Goal: Transaction & Acquisition: Purchase product/service

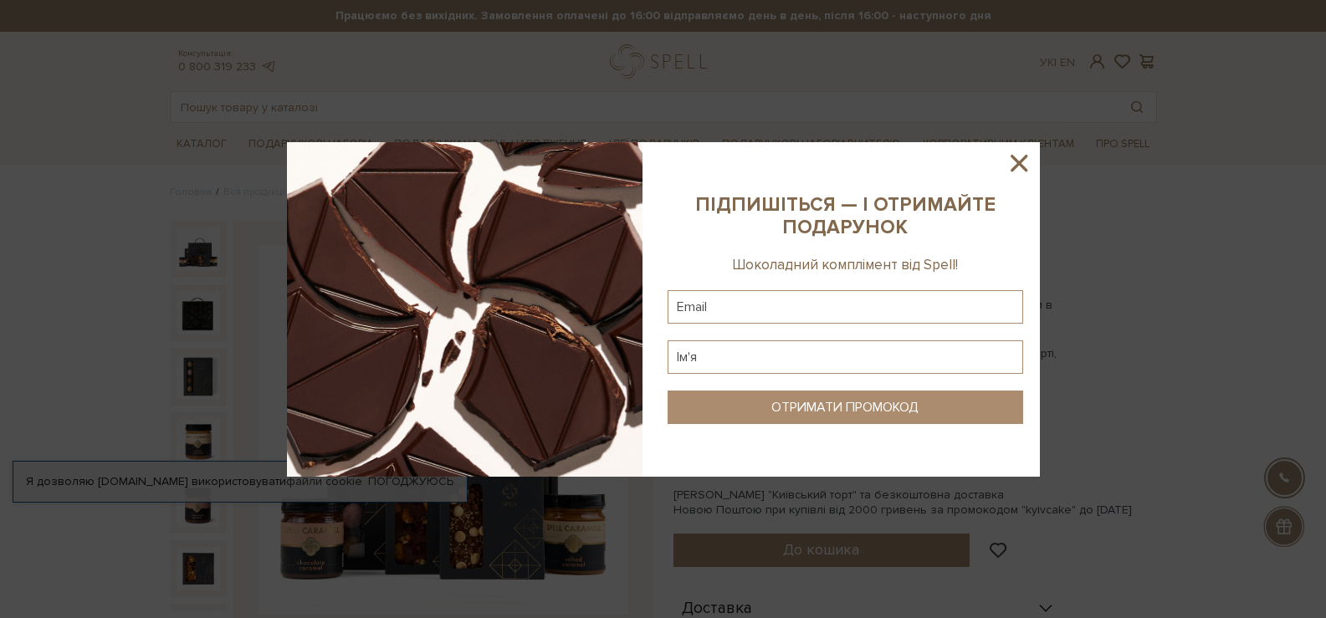
click at [1024, 160] on icon at bounding box center [1019, 163] width 28 height 28
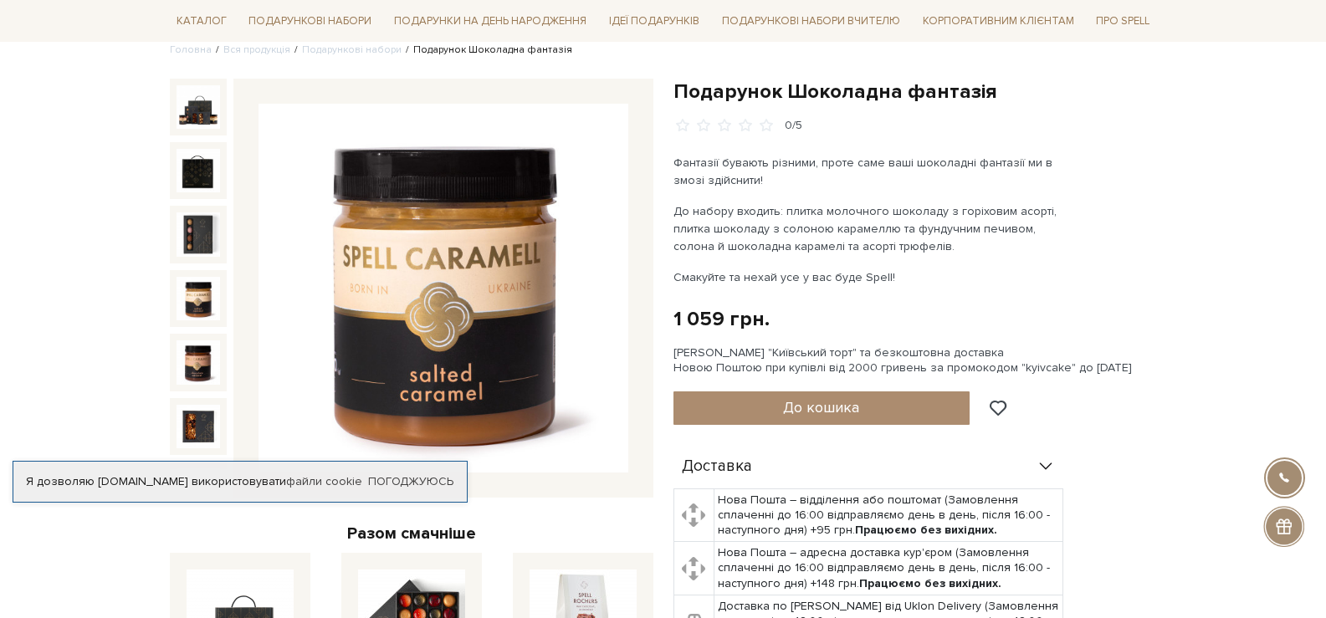
scroll to position [167, 0]
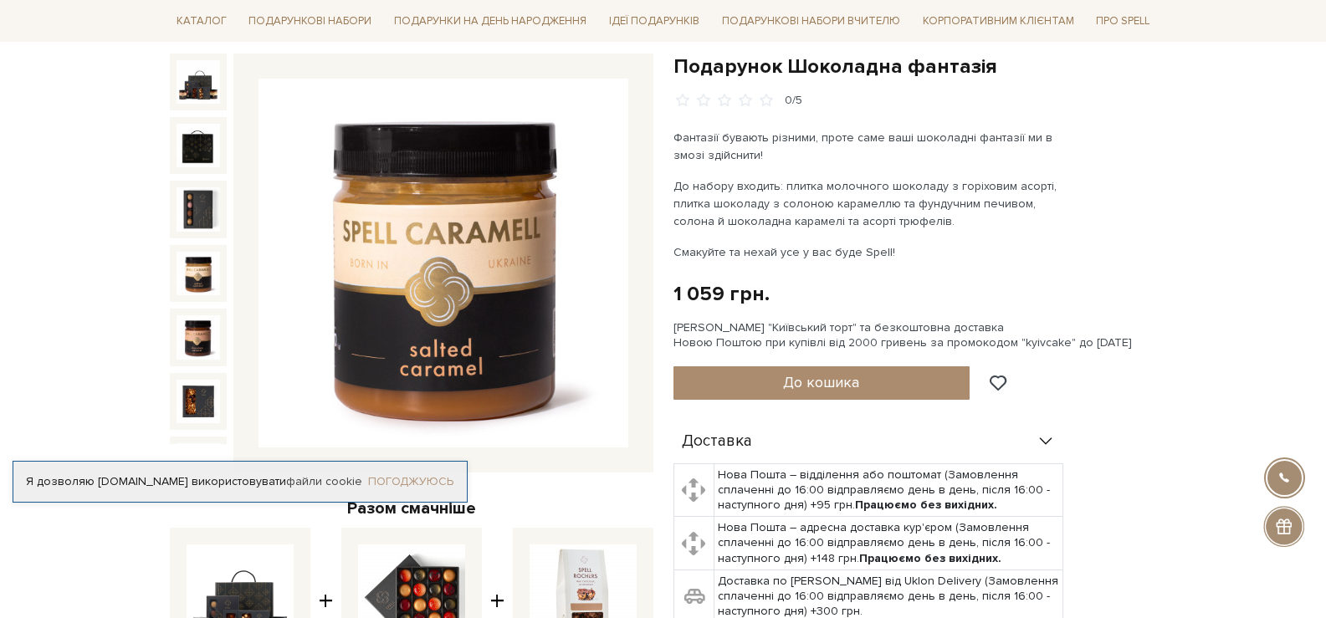
click at [391, 480] on link "Погоджуюсь" at bounding box center [410, 481] width 85 height 15
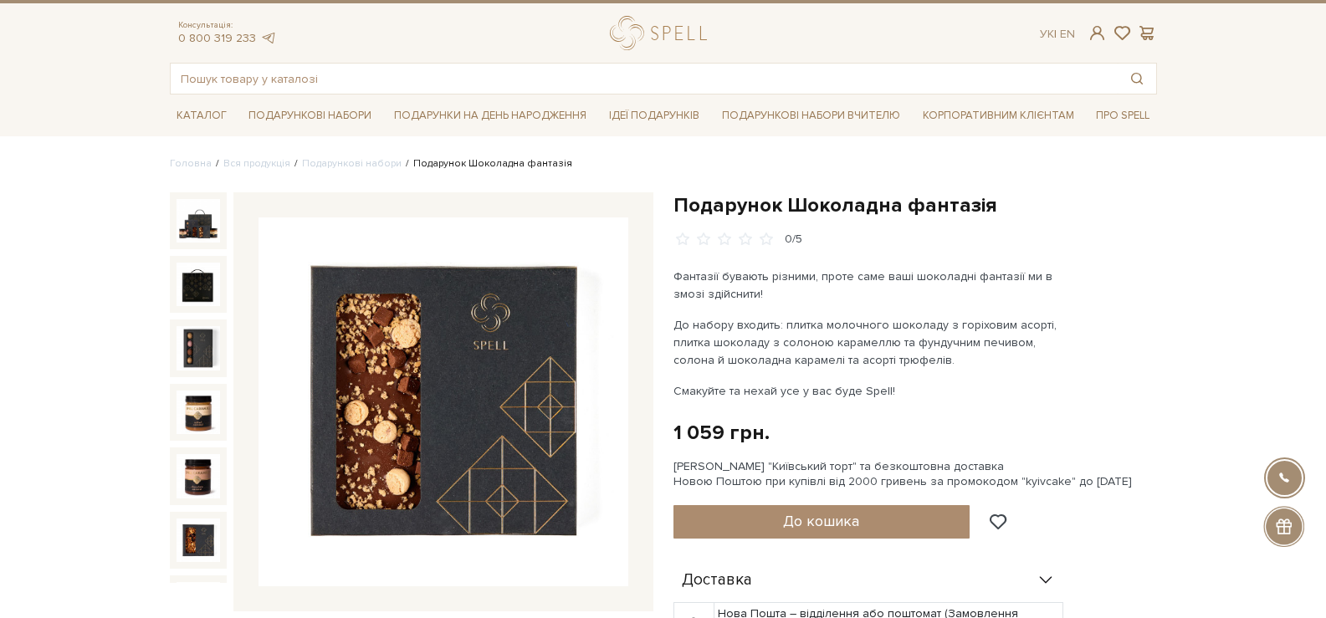
scroll to position [0, 0]
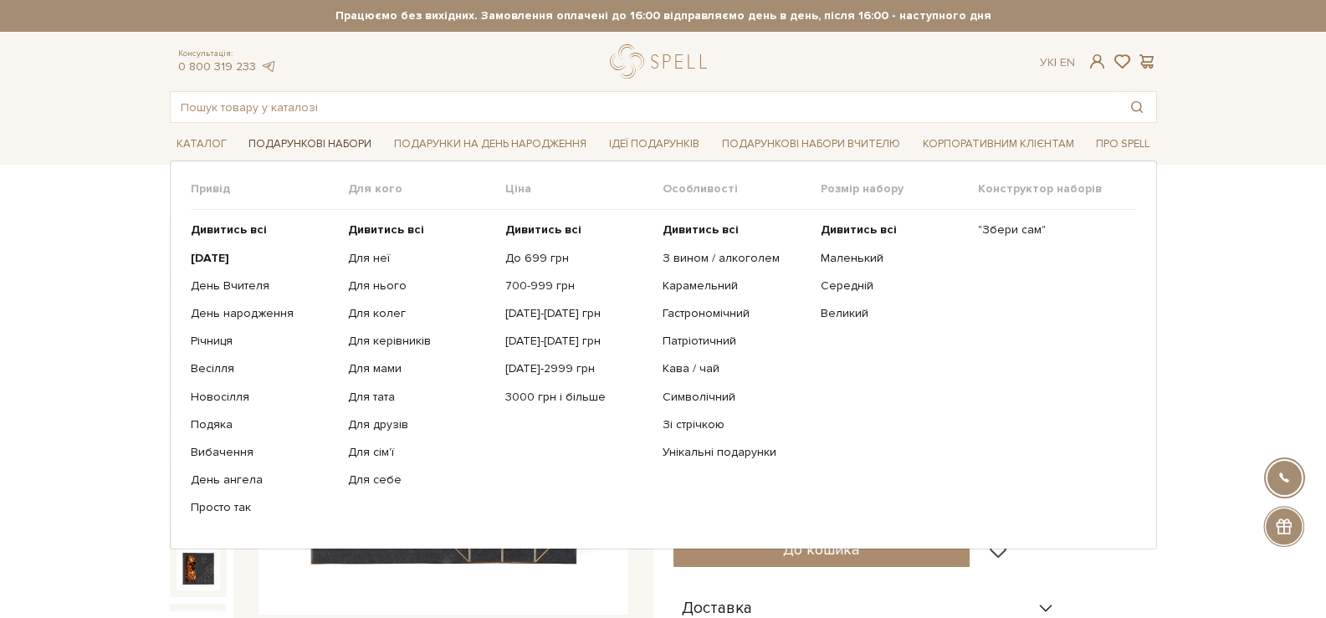
click at [294, 138] on link "Подарункові набори" at bounding box center [310, 144] width 136 height 26
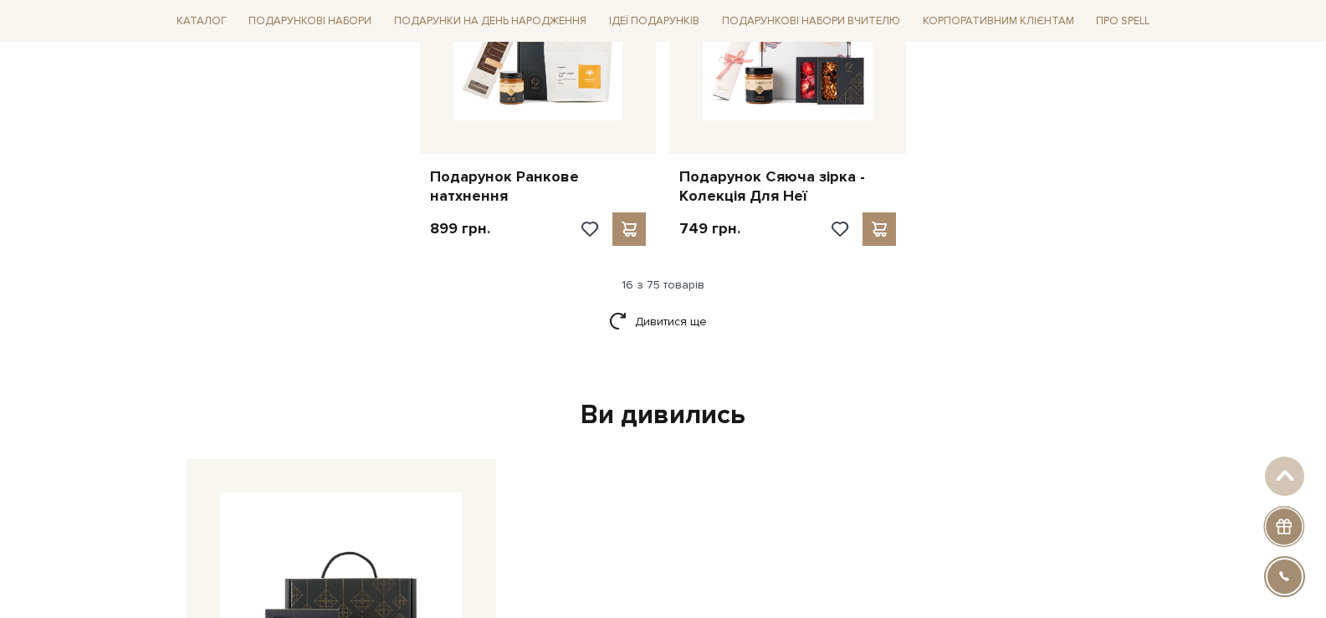
scroll to position [2176, 0]
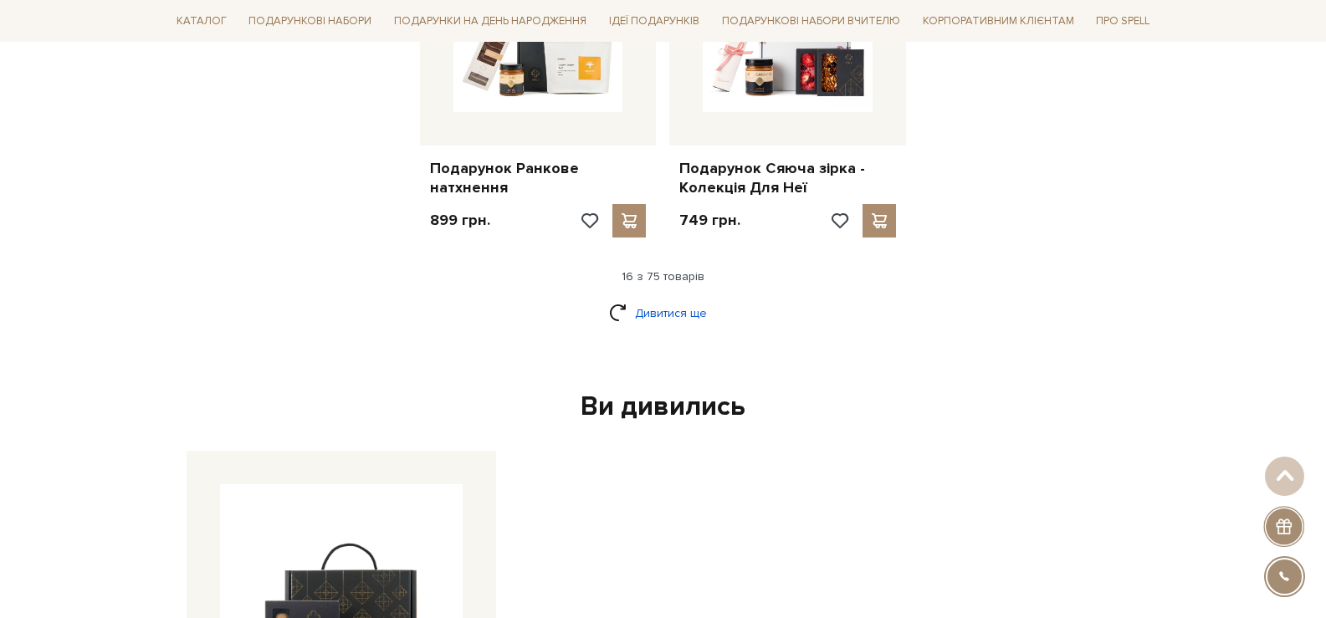
click at [659, 301] on link "Дивитися ще" at bounding box center [663, 313] width 109 height 29
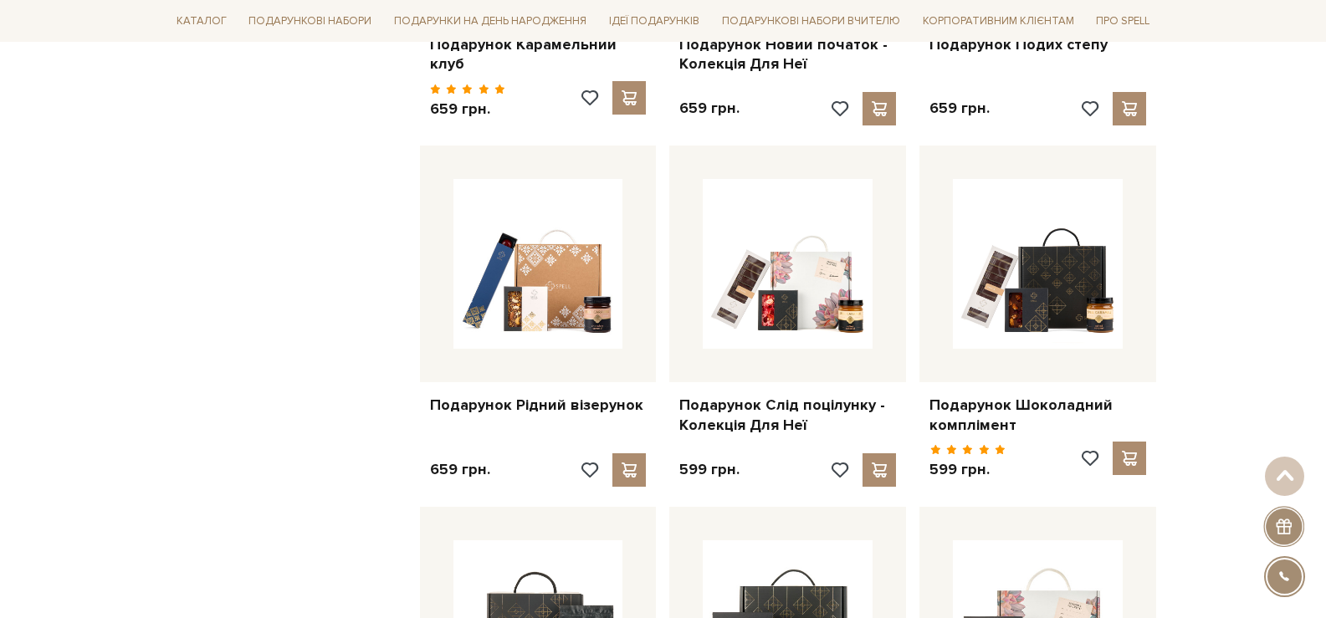
scroll to position [1339, 0]
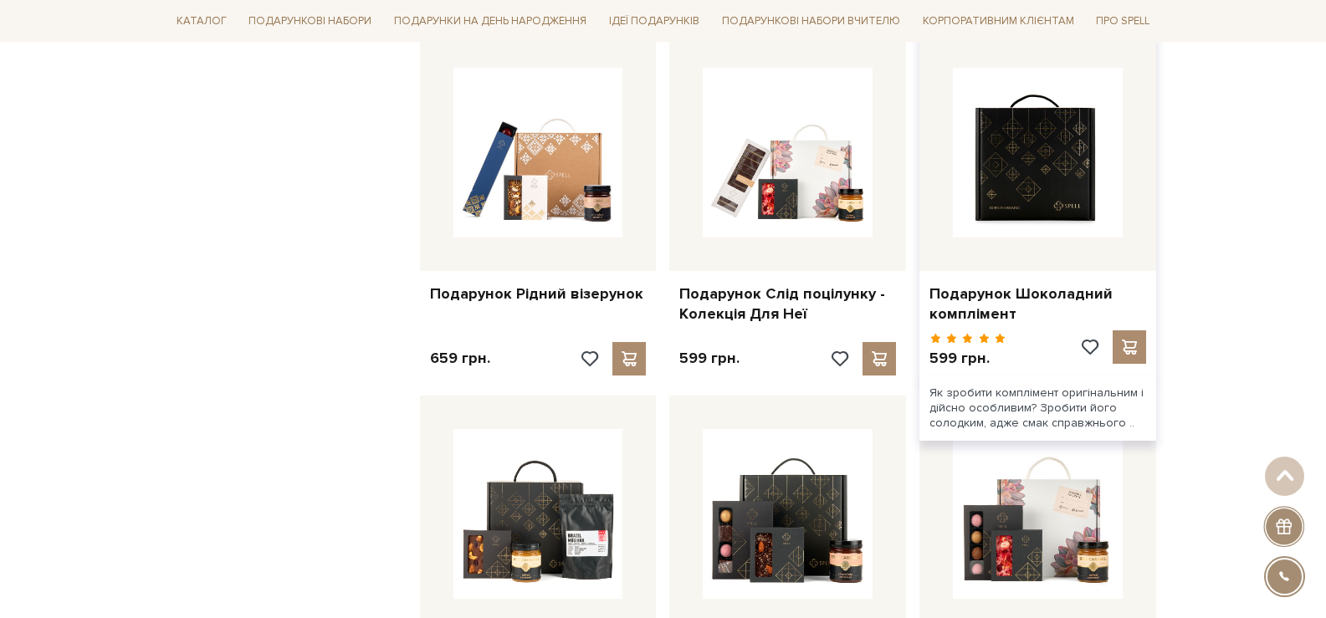
click at [1056, 179] on img at bounding box center [1038, 153] width 170 height 170
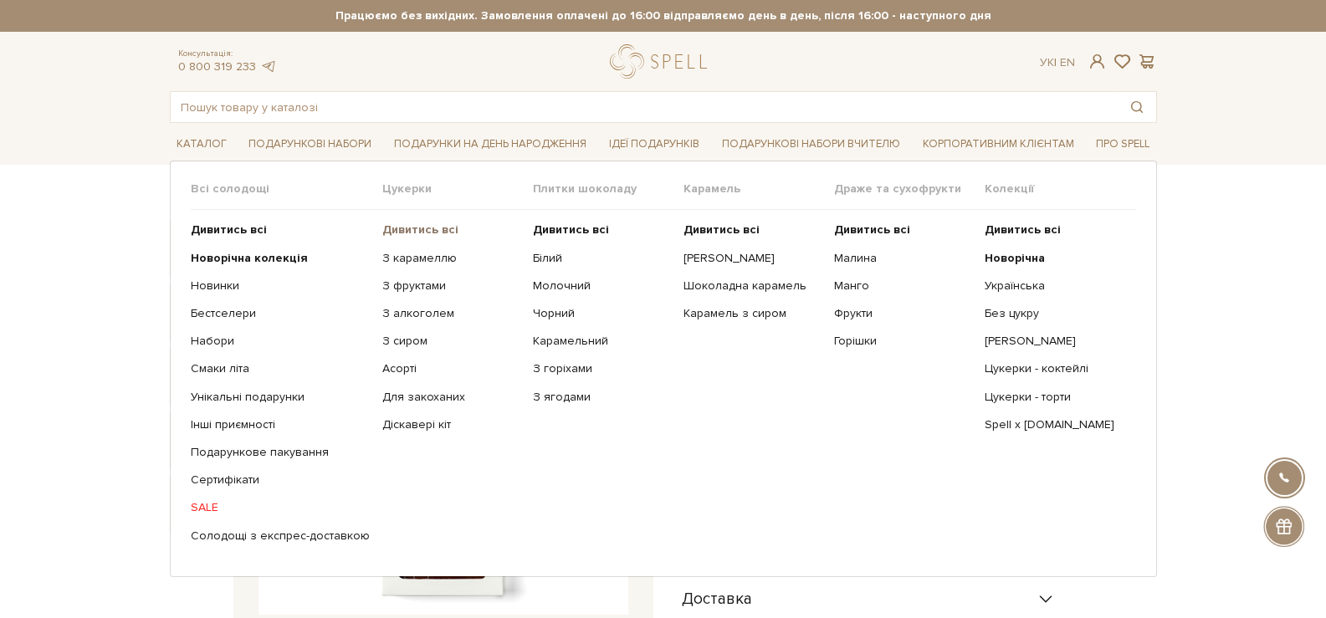
click at [400, 230] on b "Дивитись всі" at bounding box center [420, 230] width 76 height 14
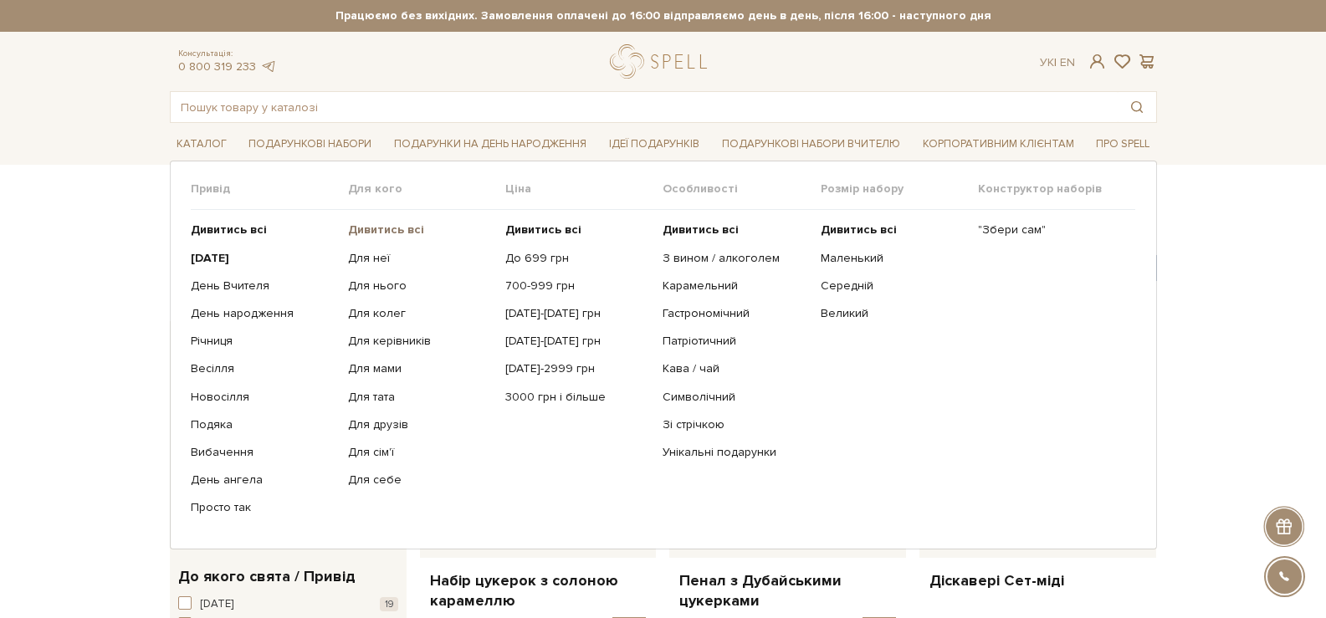
click at [377, 230] on b "Дивитись всі" at bounding box center [386, 230] width 76 height 14
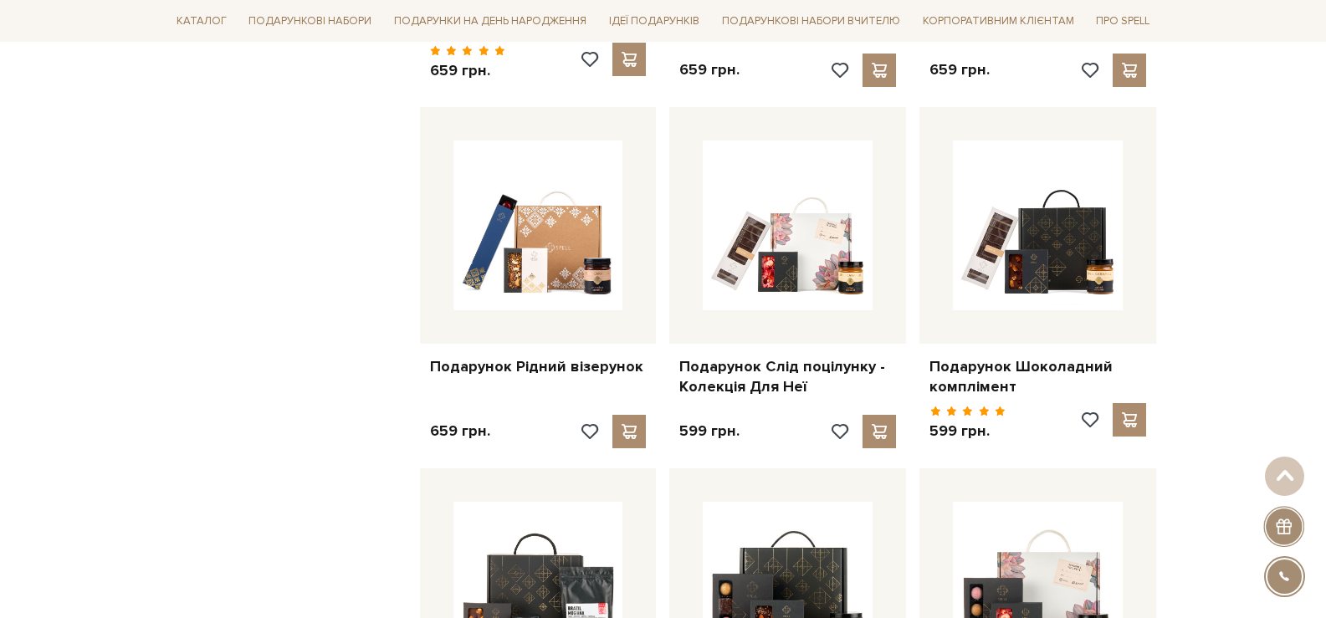
scroll to position [1255, 0]
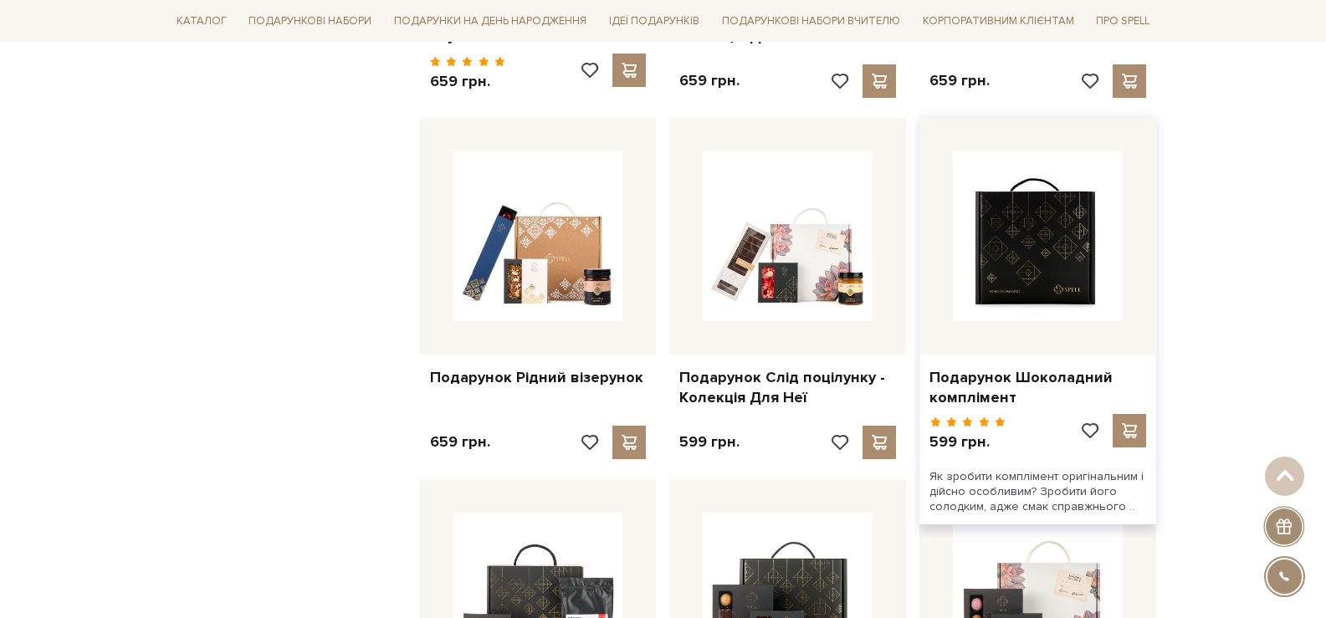
click at [1037, 264] on img at bounding box center [1038, 236] width 170 height 170
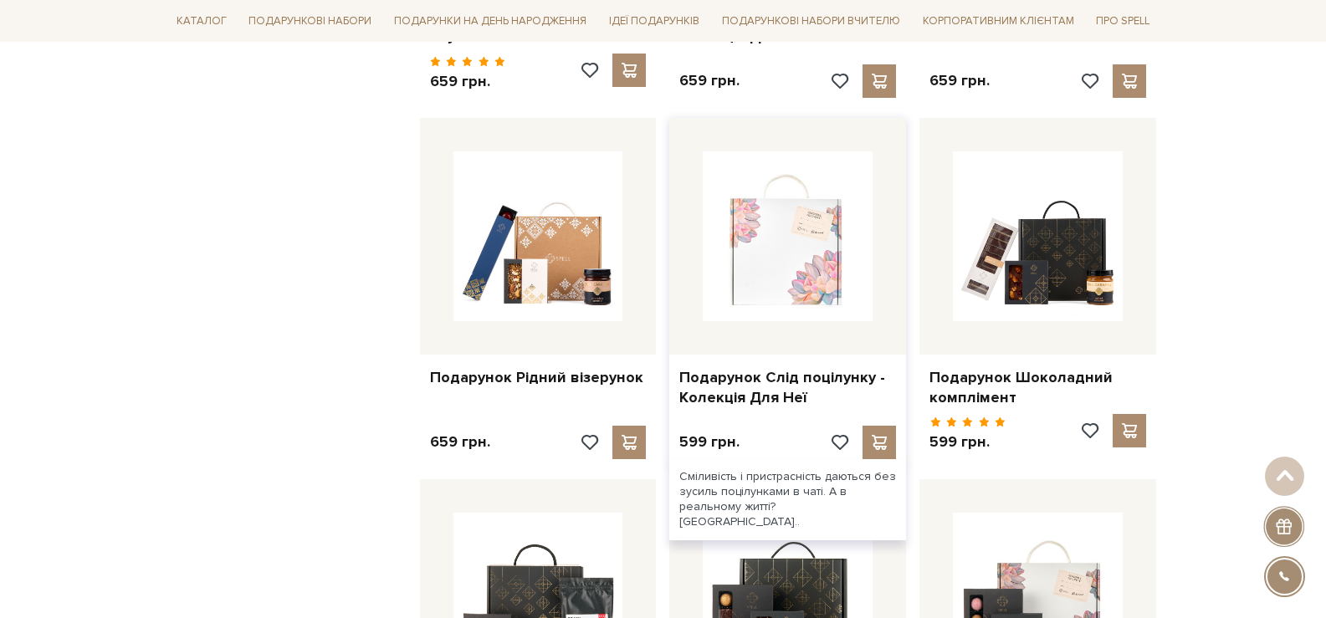
click at [795, 256] on img at bounding box center [788, 236] width 170 height 170
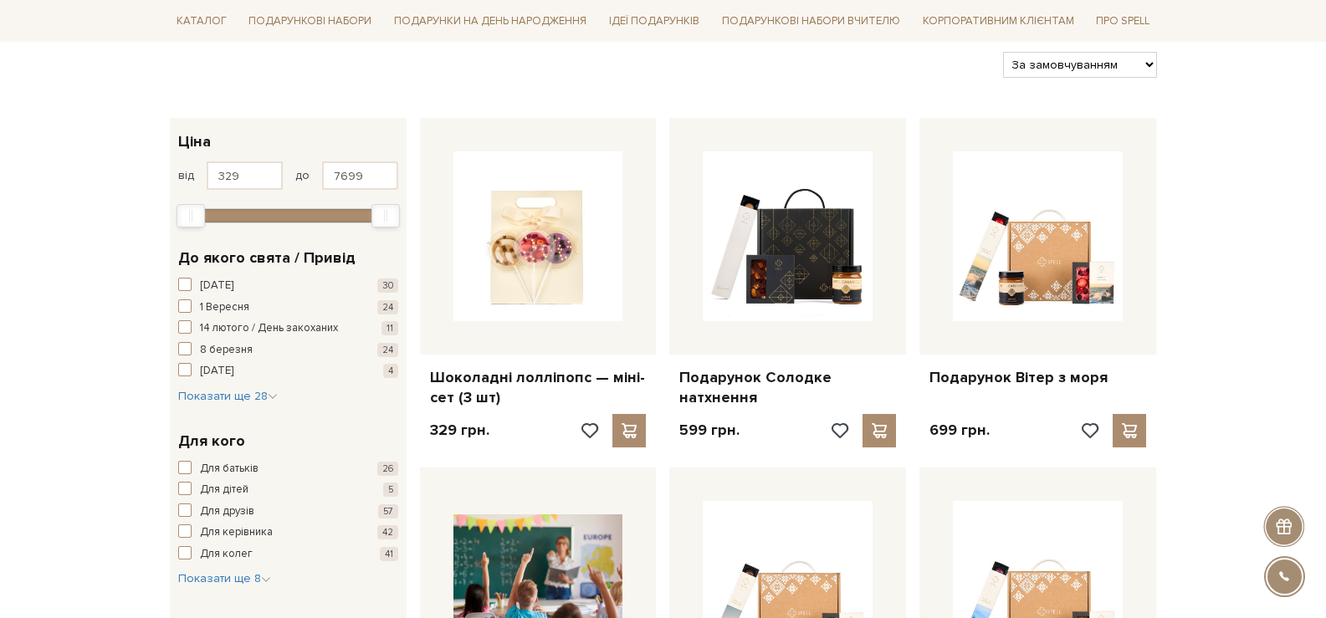
scroll to position [251, 0]
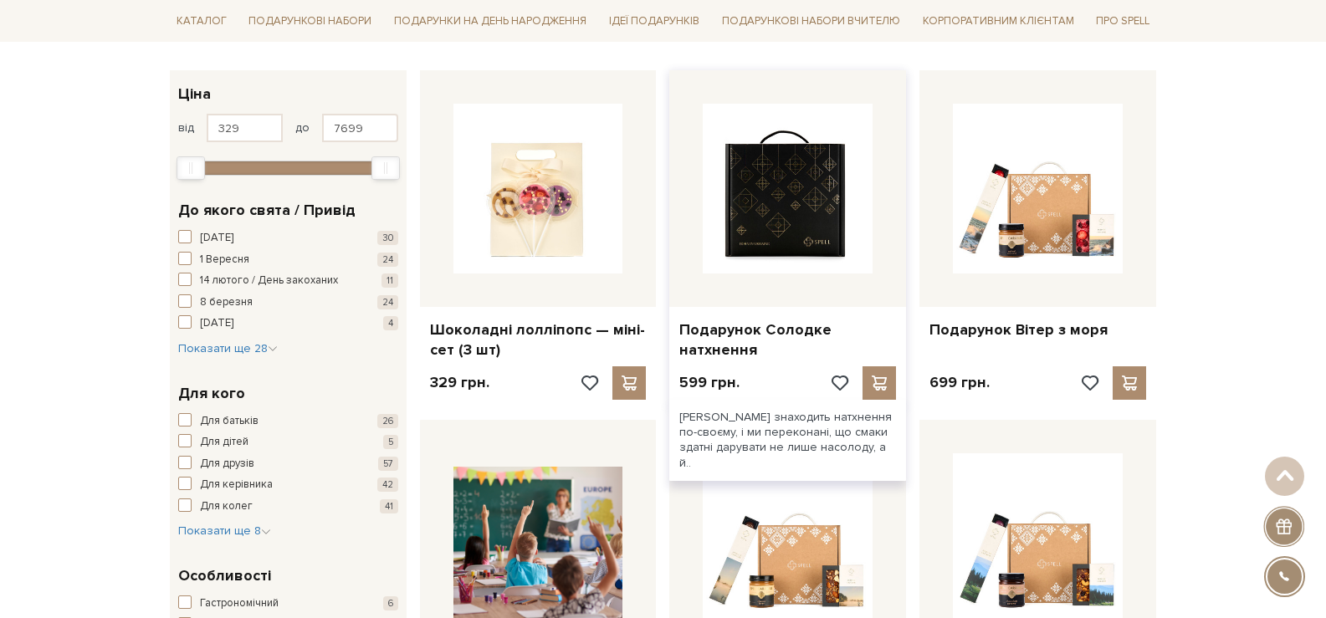
click at [787, 225] on img at bounding box center [788, 189] width 170 height 170
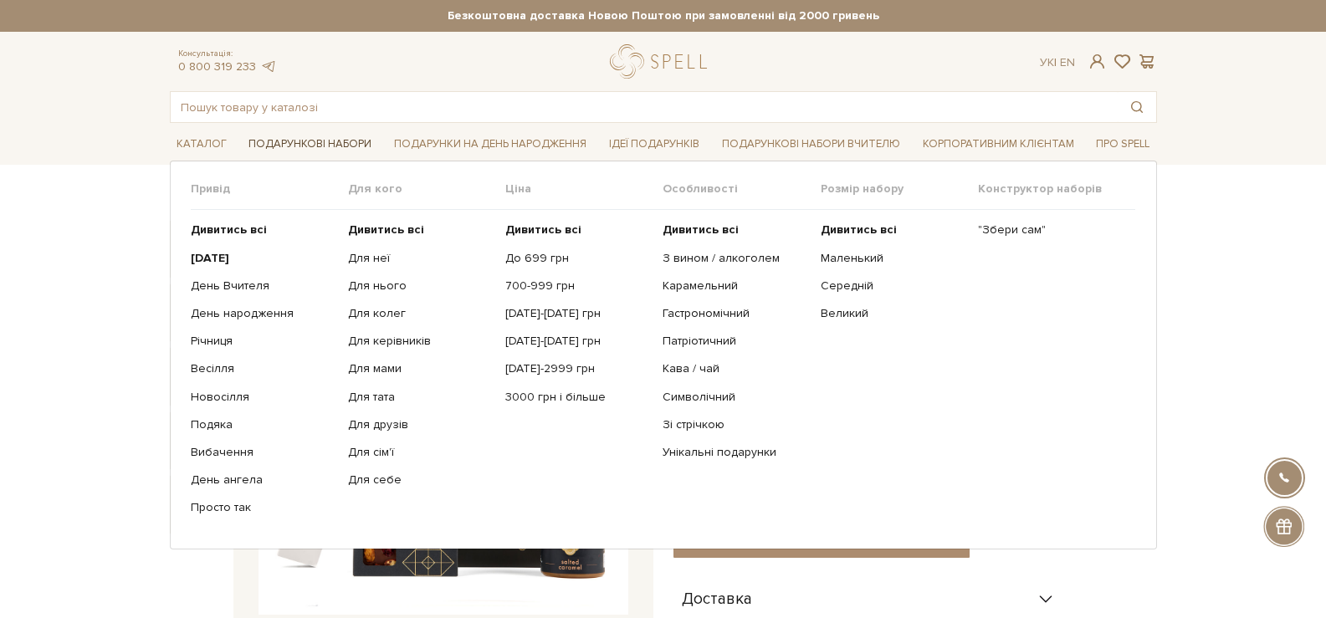
click at [289, 141] on link "Подарункові набори" at bounding box center [310, 144] width 136 height 26
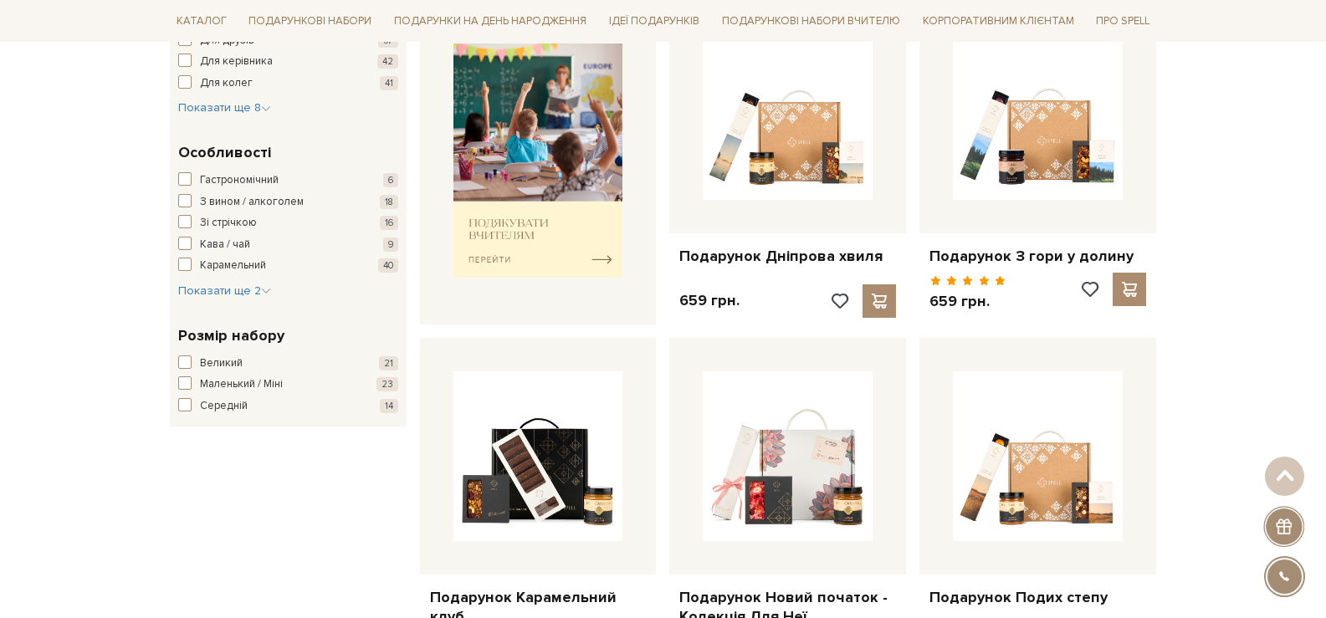
scroll to position [669, 0]
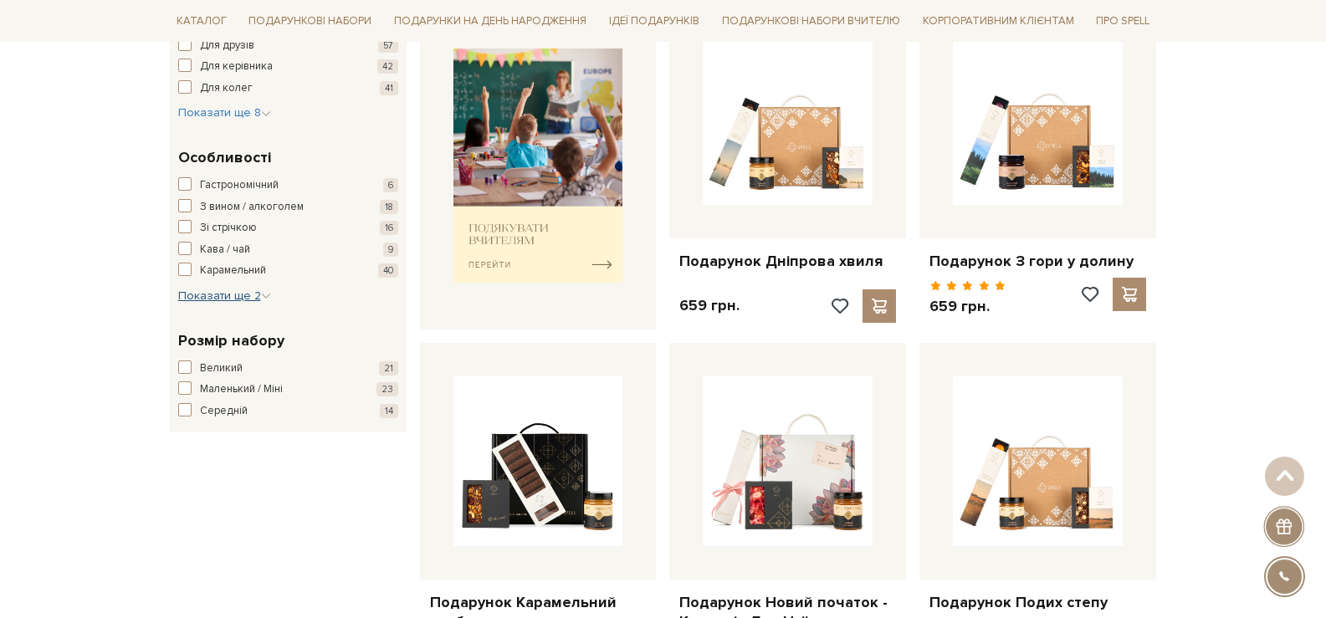
click at [254, 295] on span "Показати ще 2" at bounding box center [224, 296] width 93 height 14
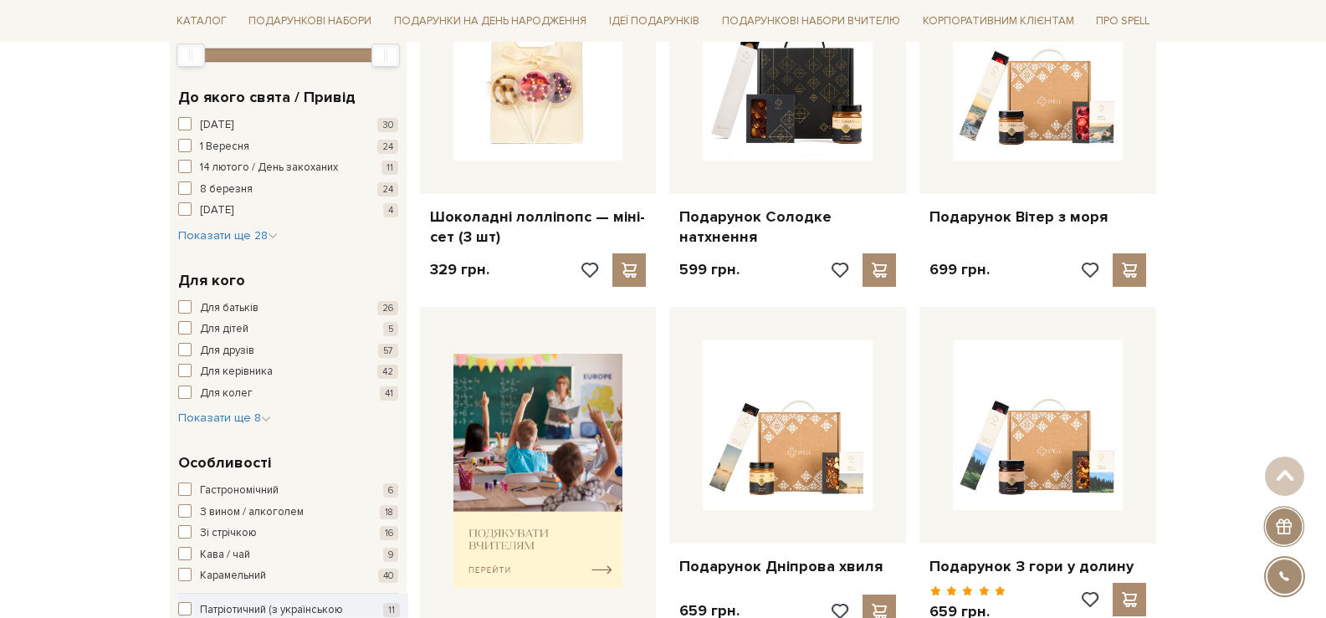
scroll to position [335, 0]
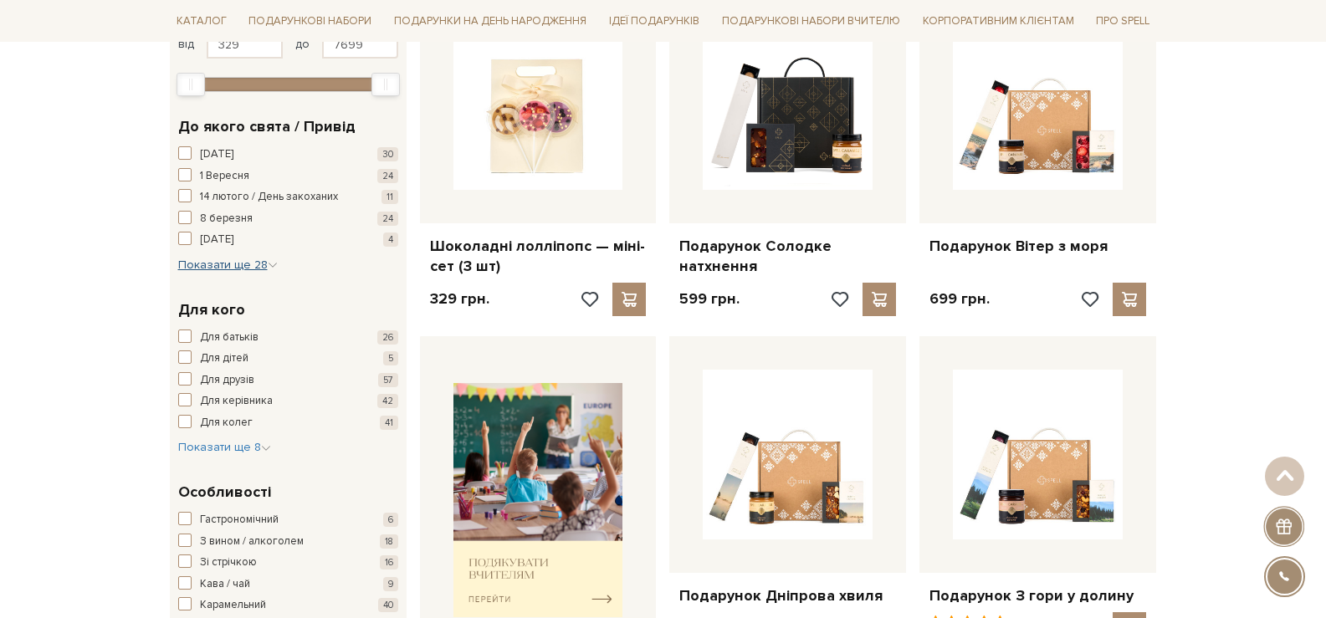
click at [274, 265] on icon "button" at bounding box center [273, 265] width 10 height 10
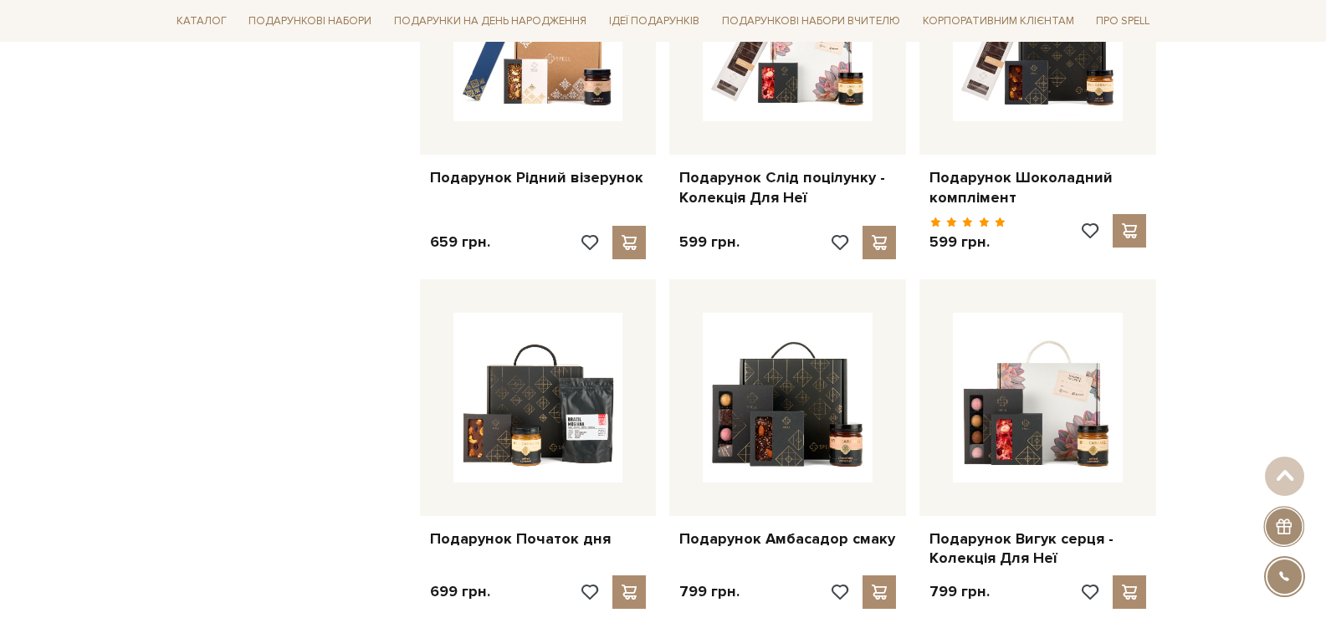
scroll to position [1506, 0]
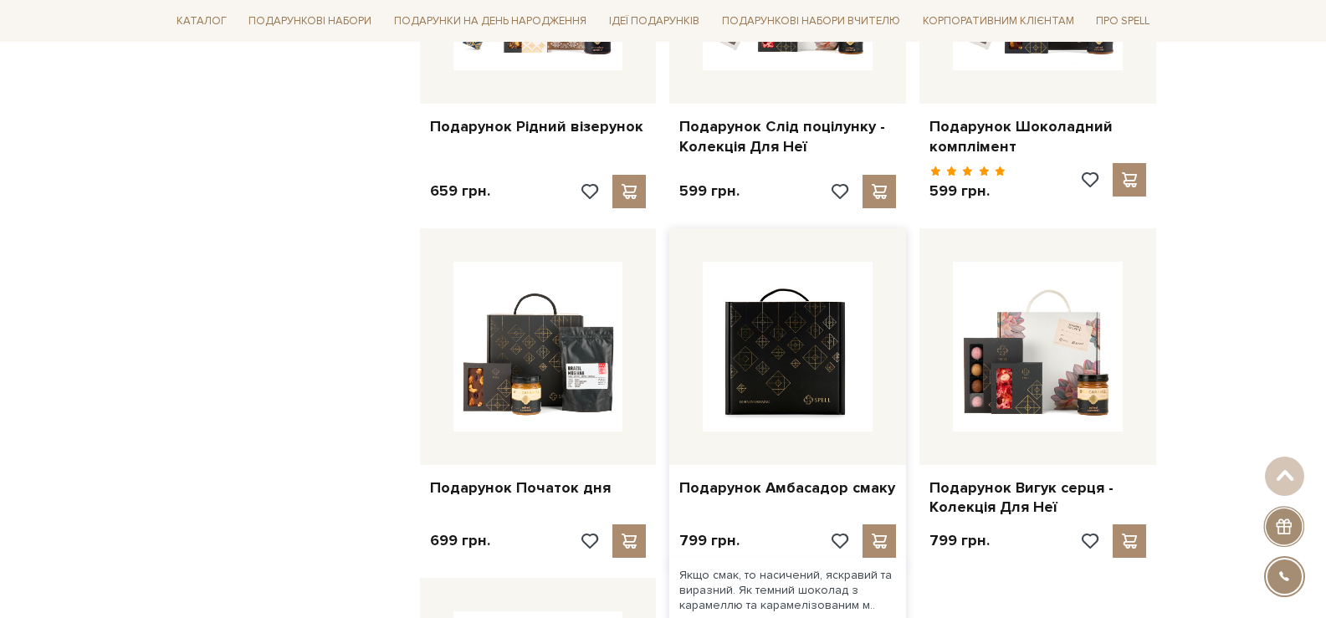
click at [767, 368] on img at bounding box center [788, 347] width 170 height 170
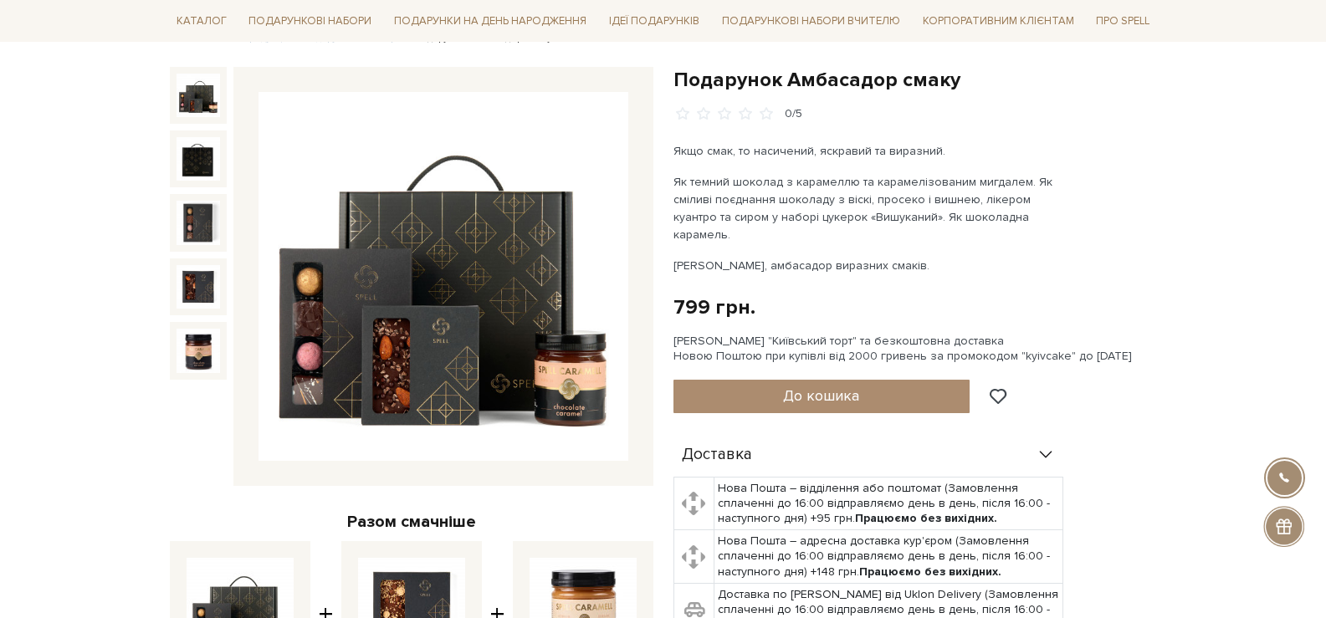
scroll to position [167, 0]
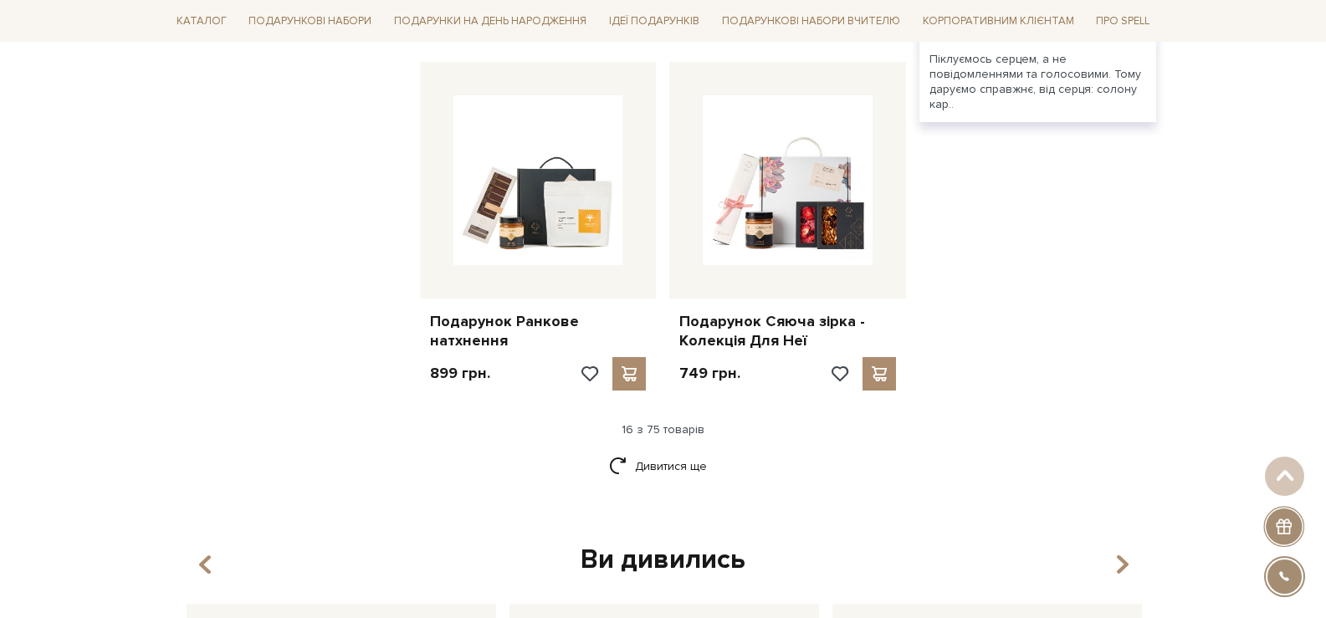
scroll to position [2092, 0]
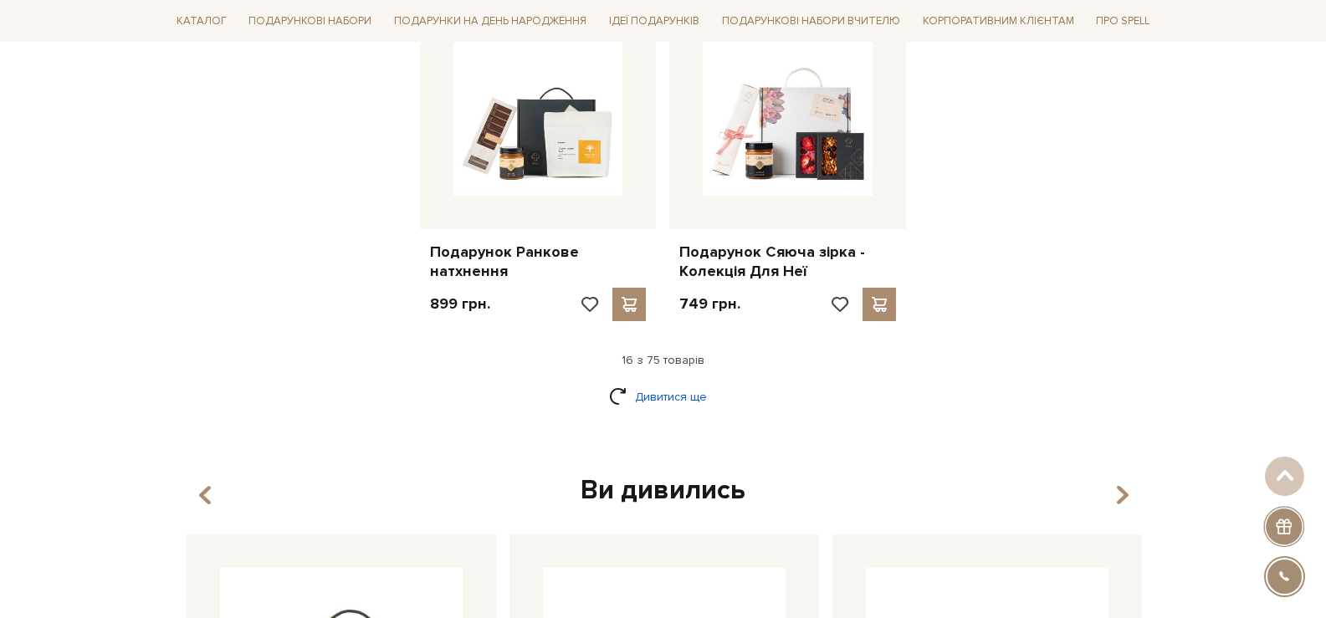
click at [664, 382] on link "Дивитися ще" at bounding box center [663, 396] width 109 height 29
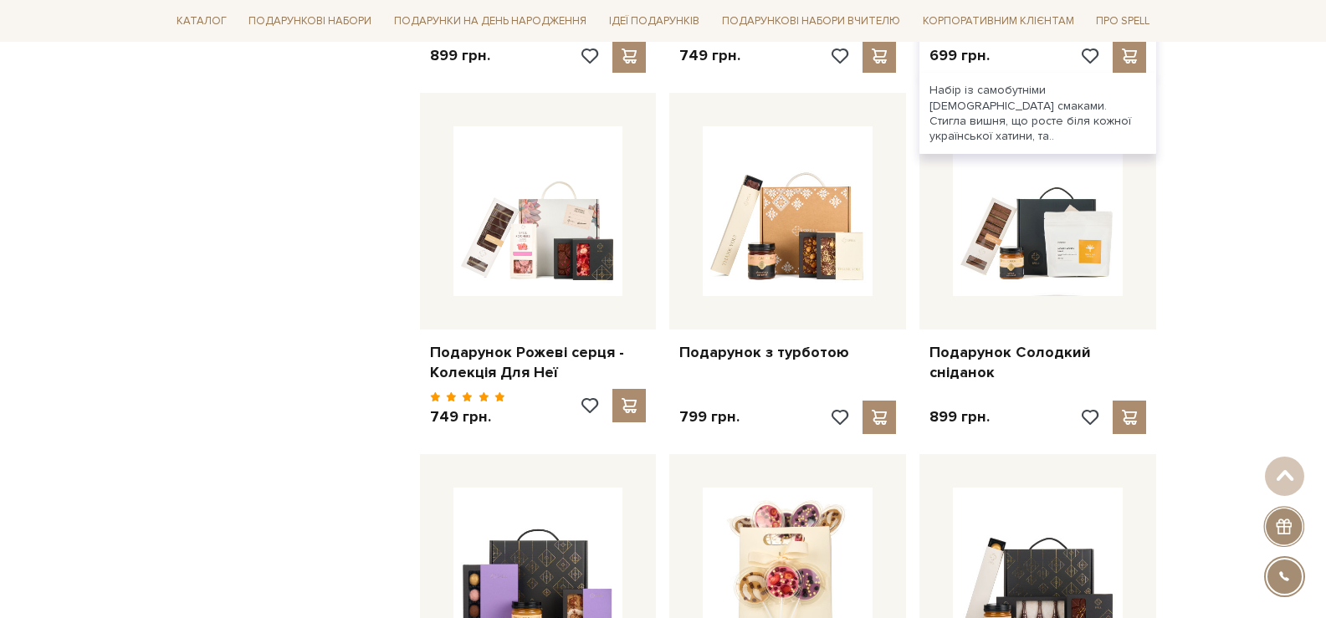
scroll to position [2343, 0]
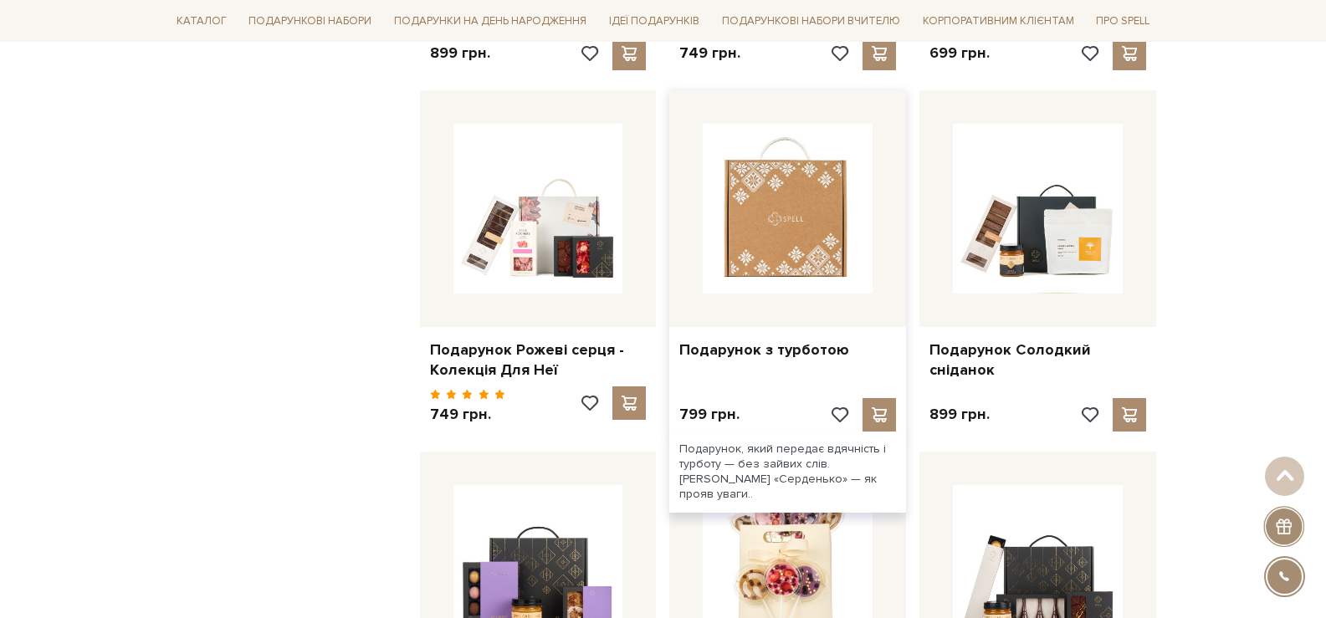
click at [794, 239] on img at bounding box center [788, 209] width 170 height 170
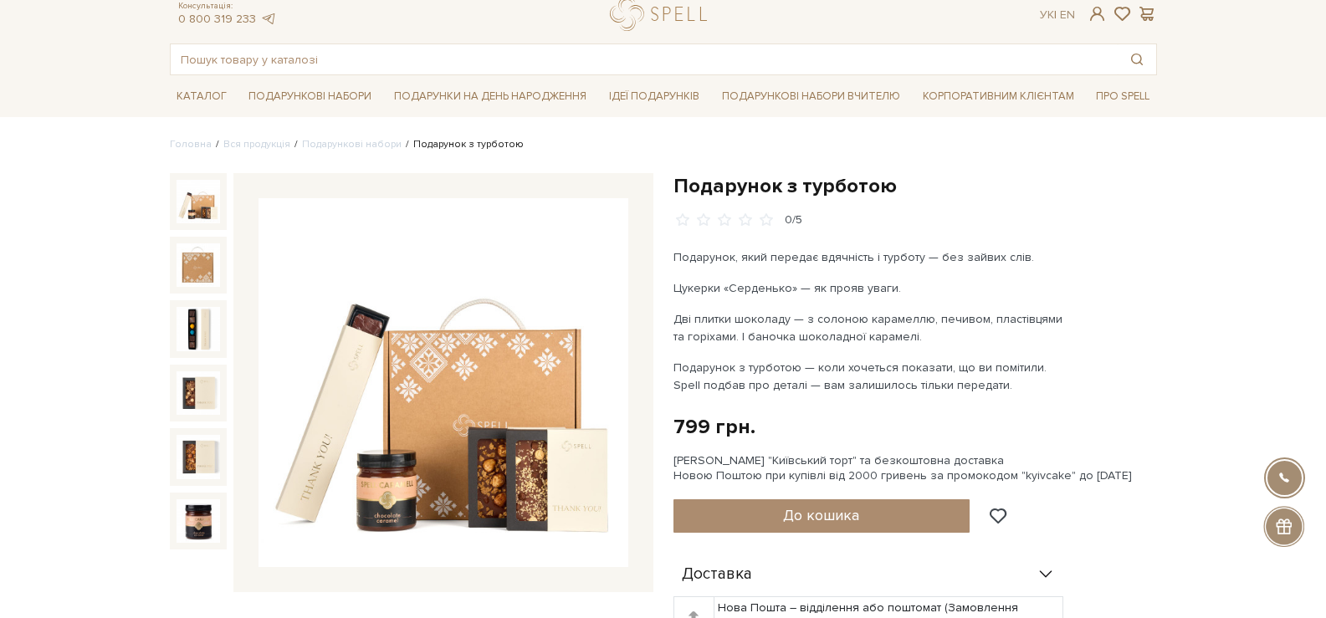
scroll to position [84, 0]
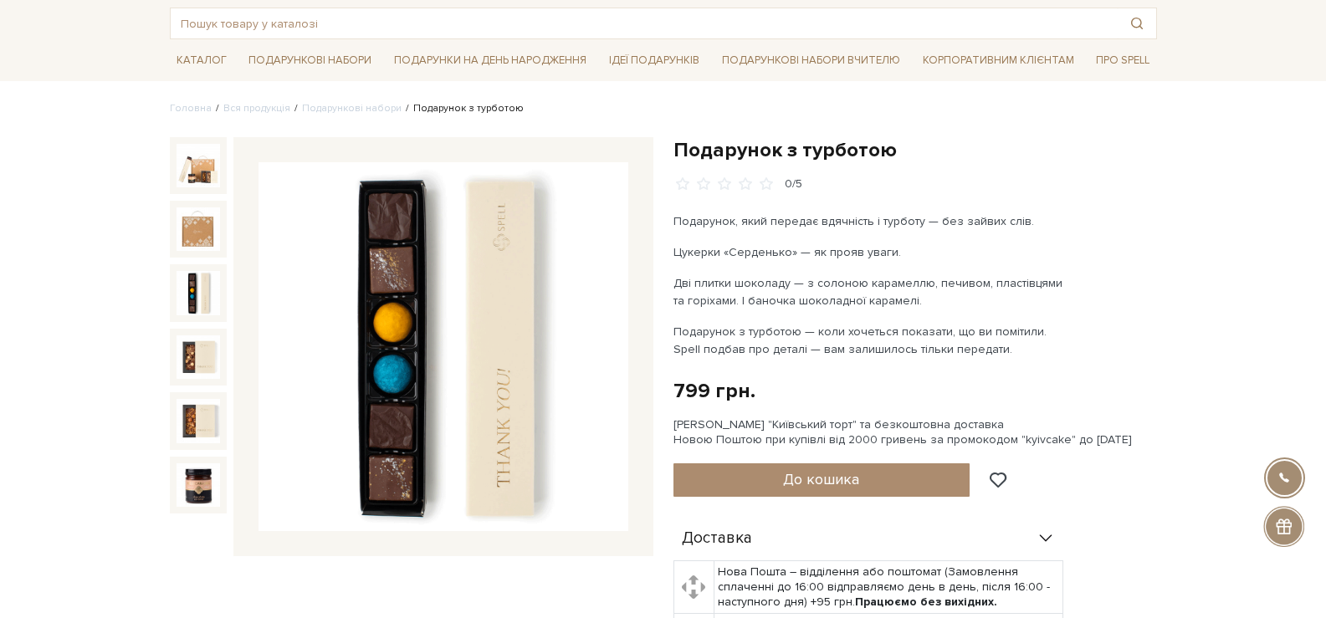
click at [193, 296] on img at bounding box center [199, 293] width 44 height 44
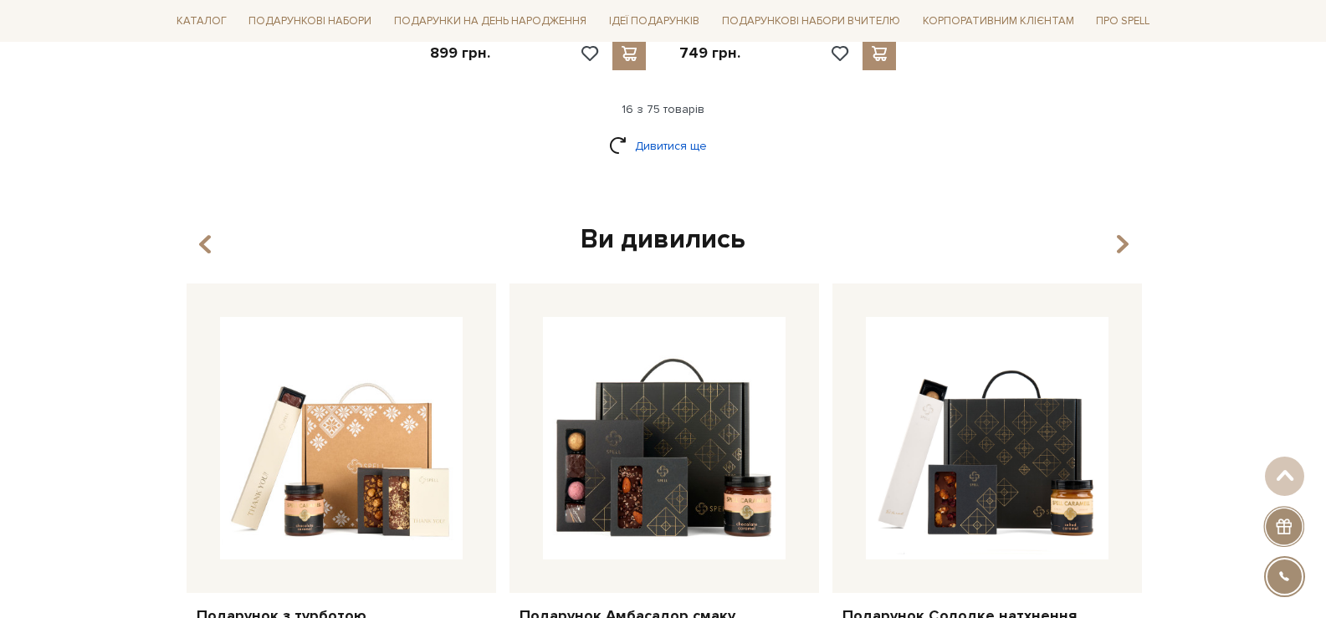
click at [664, 131] on link "Дивитися ще" at bounding box center [663, 145] width 109 height 29
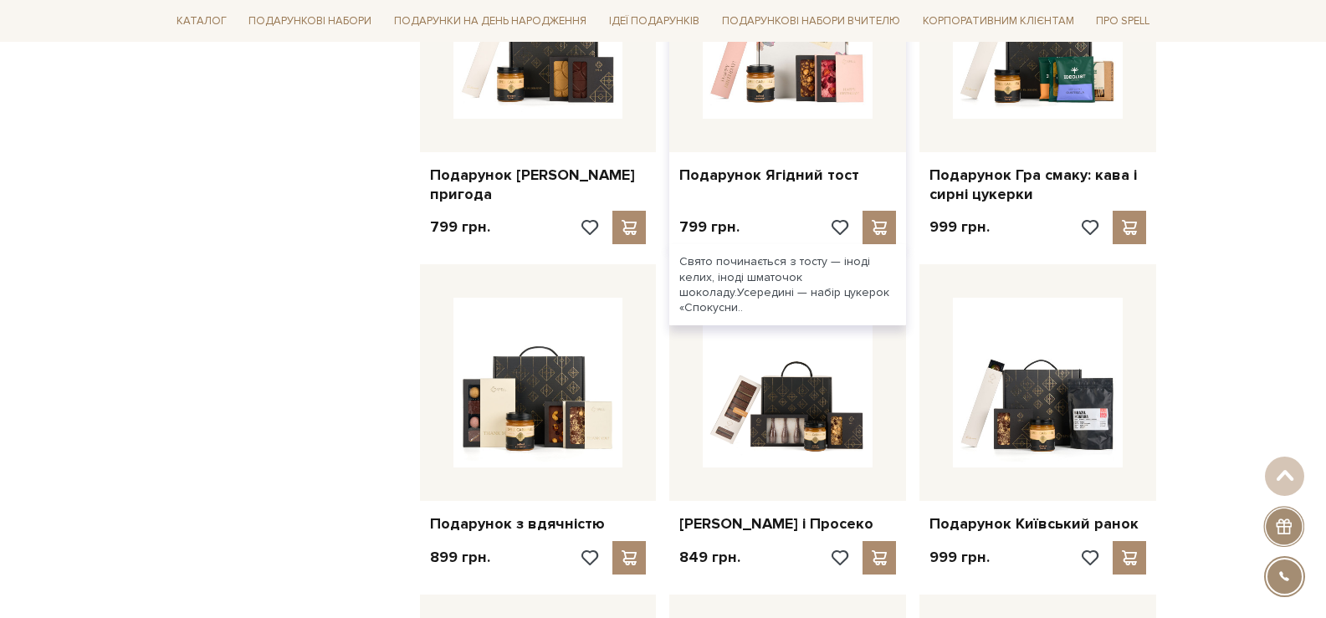
scroll to position [3263, 0]
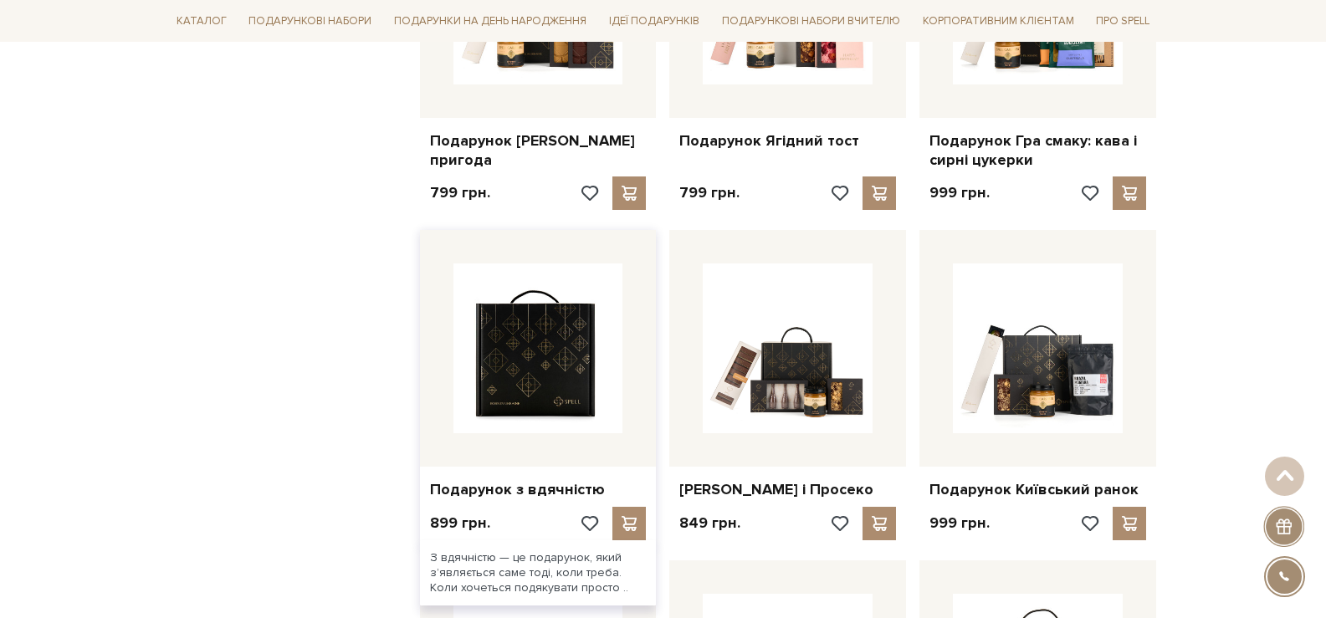
click at [559, 364] on img at bounding box center [539, 349] width 170 height 170
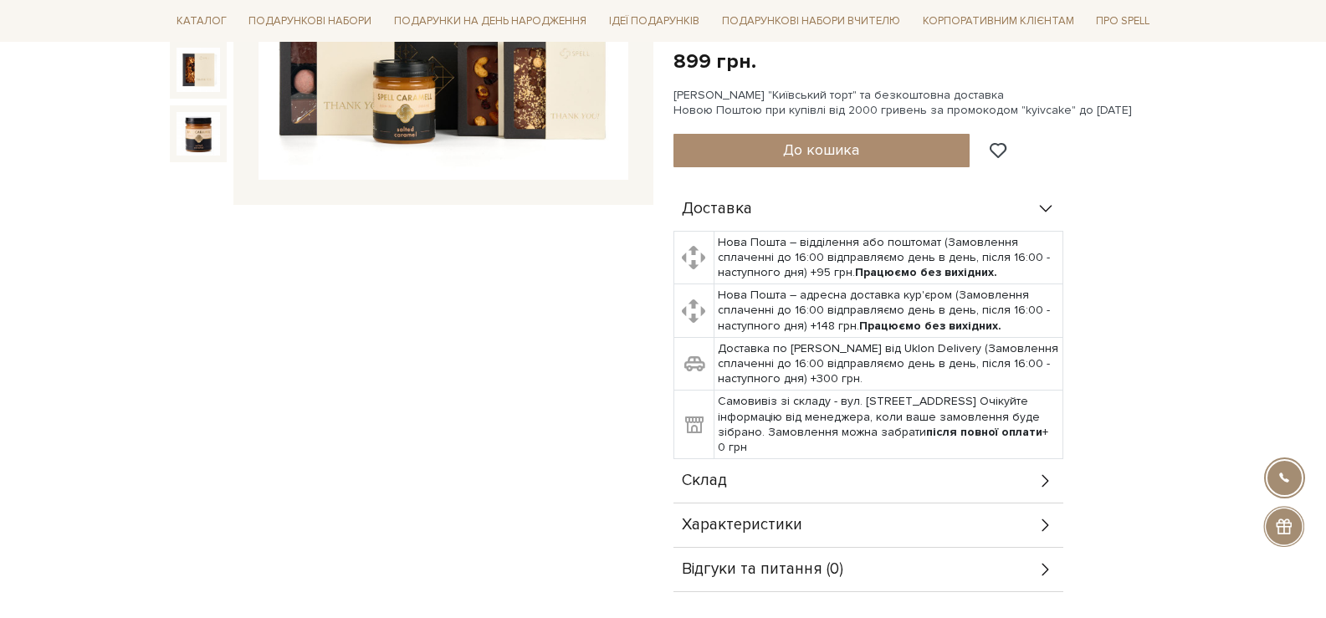
scroll to position [167, 0]
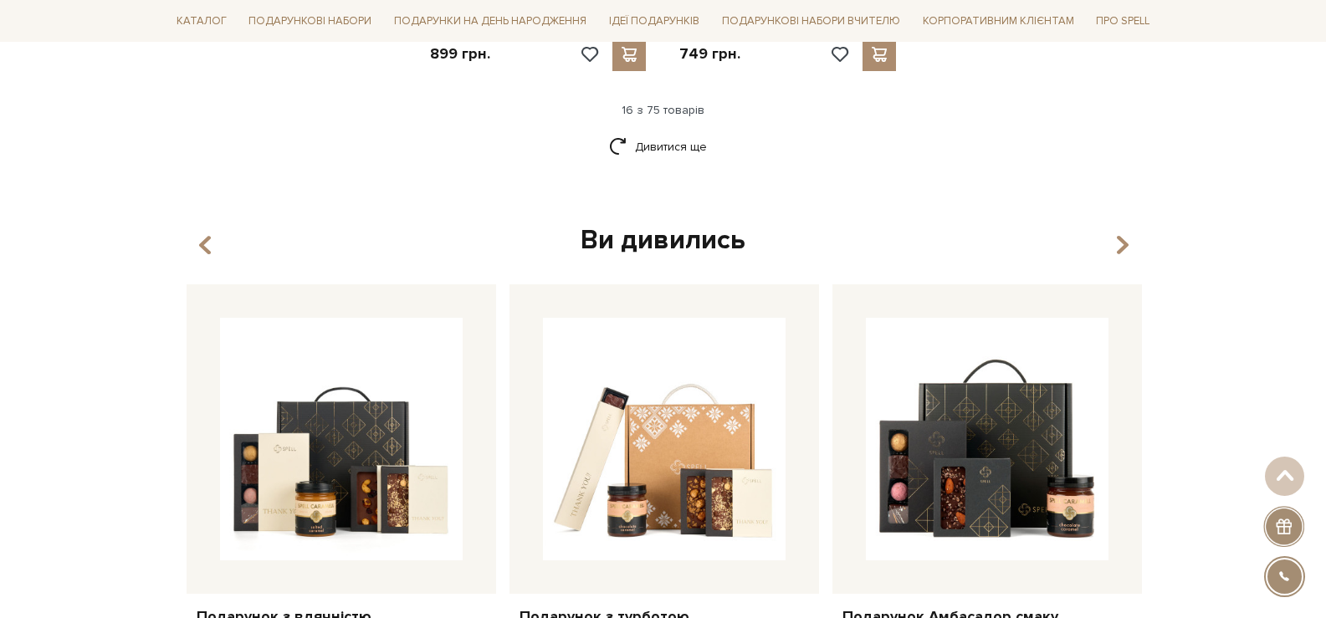
scroll to position [2427, 0]
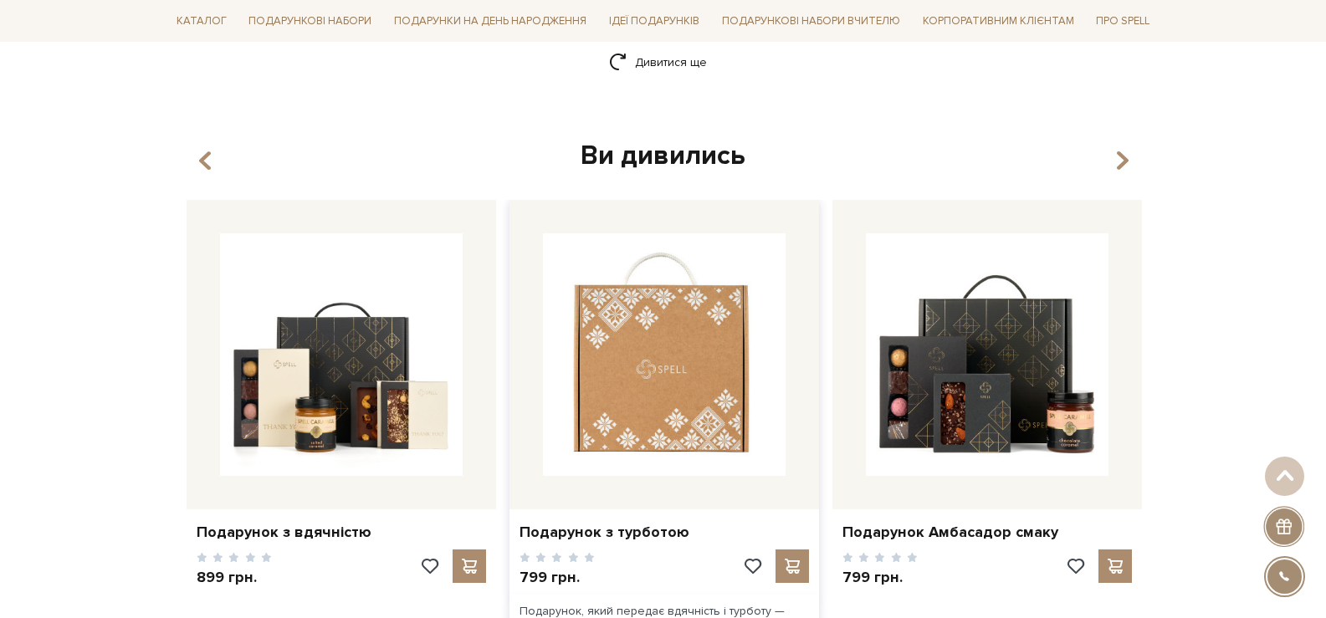
click at [695, 364] on img at bounding box center [664, 354] width 243 height 243
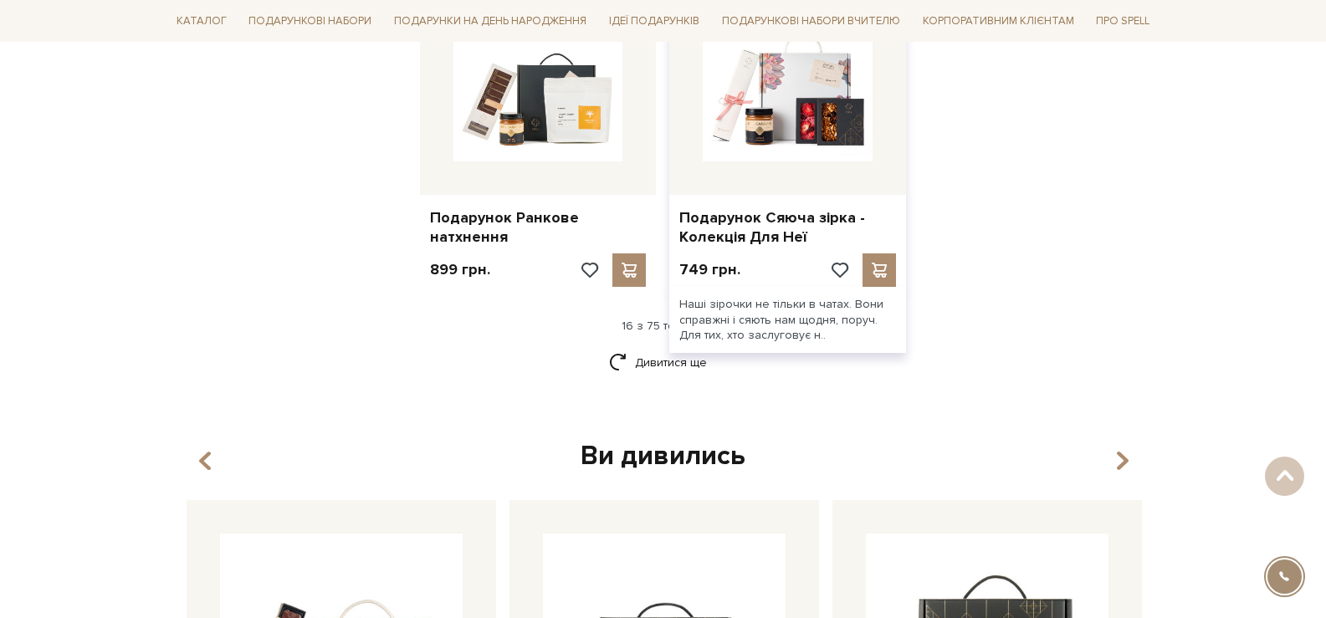
scroll to position [2092, 0]
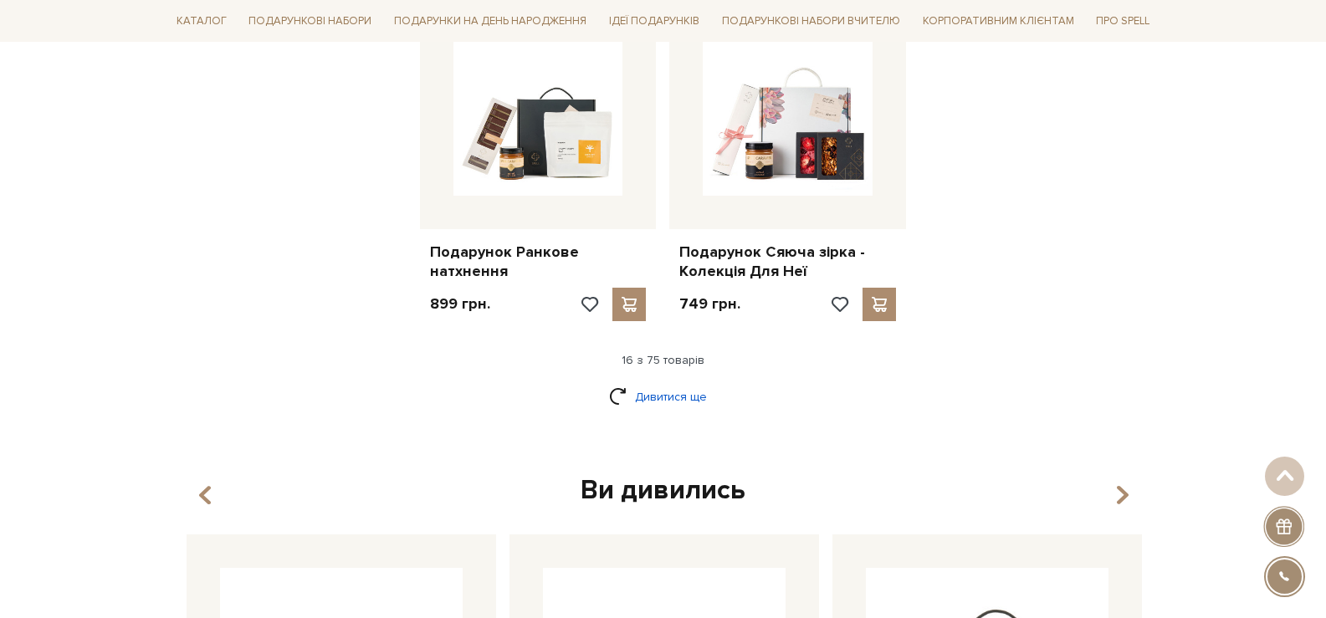
click at [648, 383] on link "Дивитися ще" at bounding box center [663, 396] width 109 height 29
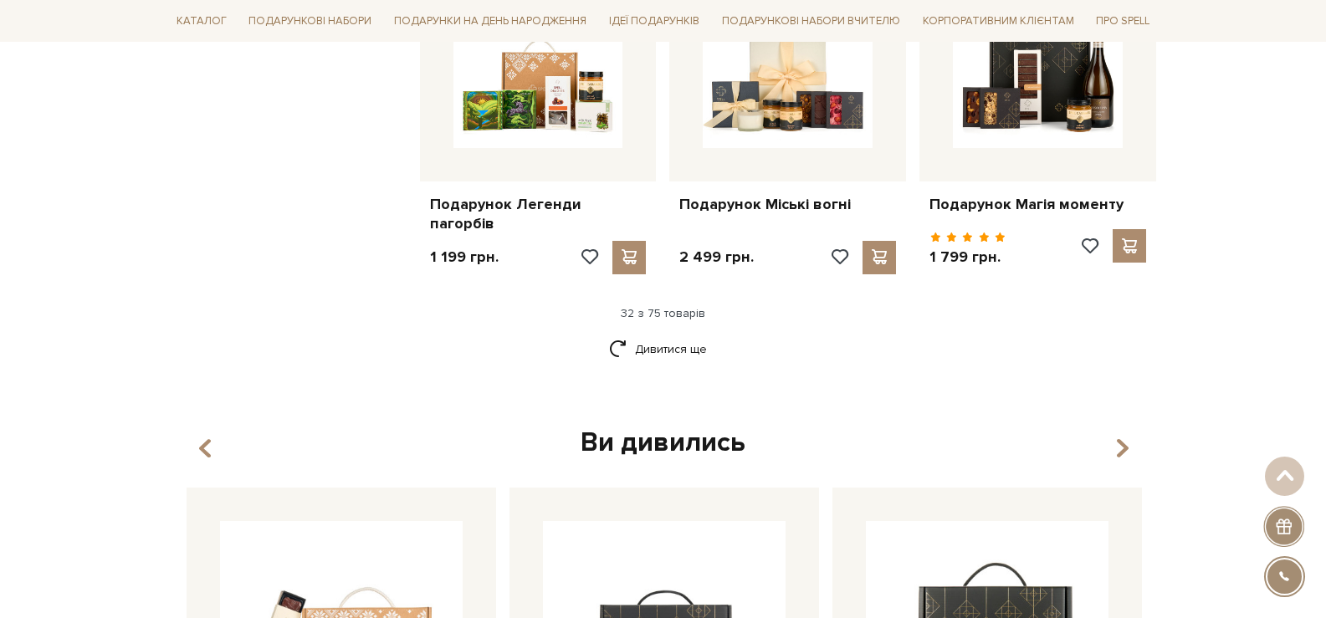
scroll to position [3933, 0]
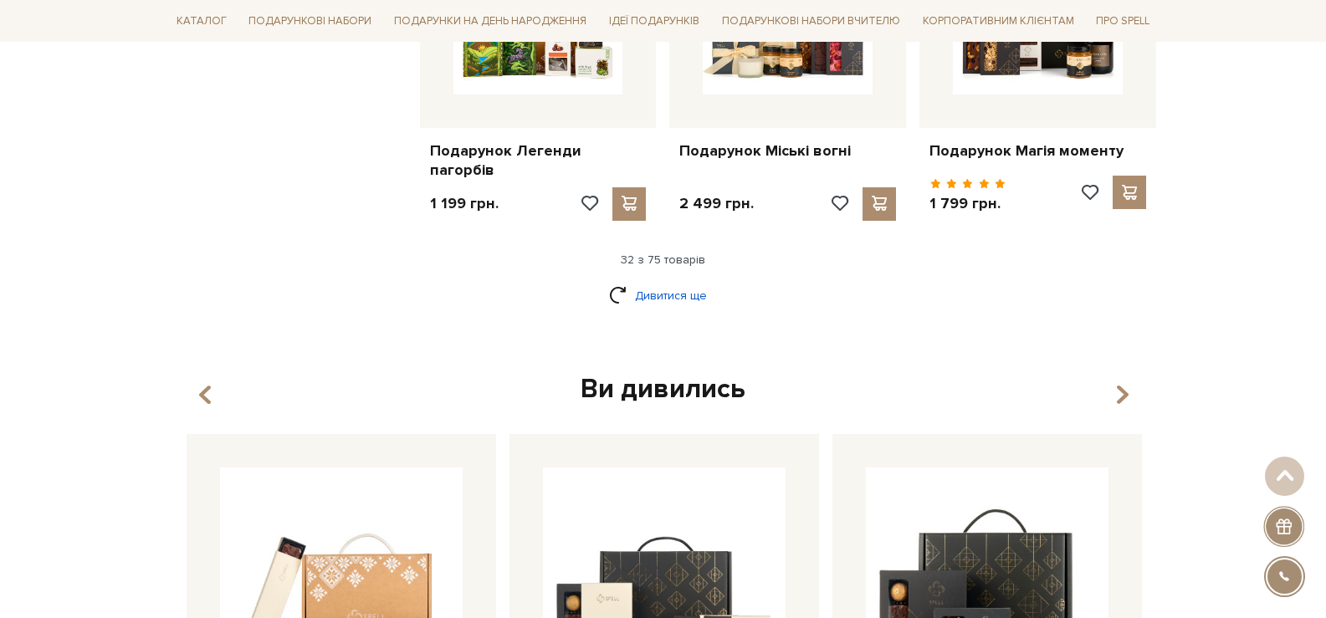
click at [650, 297] on link "Дивитися ще" at bounding box center [663, 295] width 109 height 29
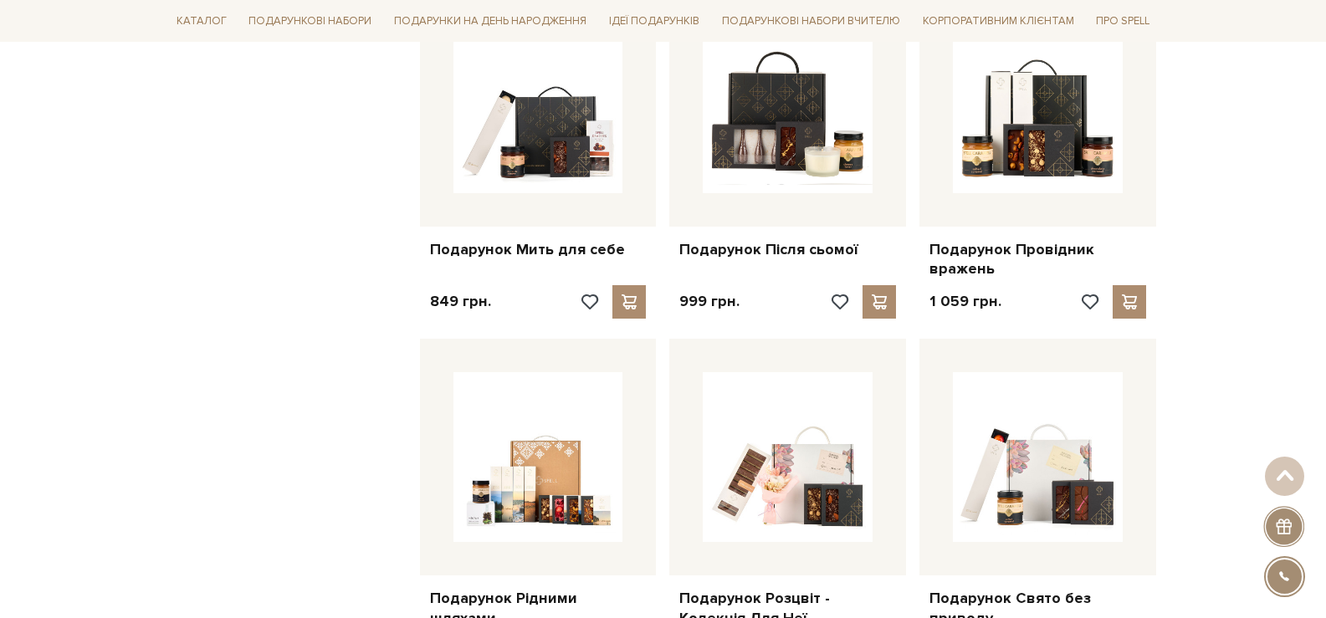
scroll to position [4016, 0]
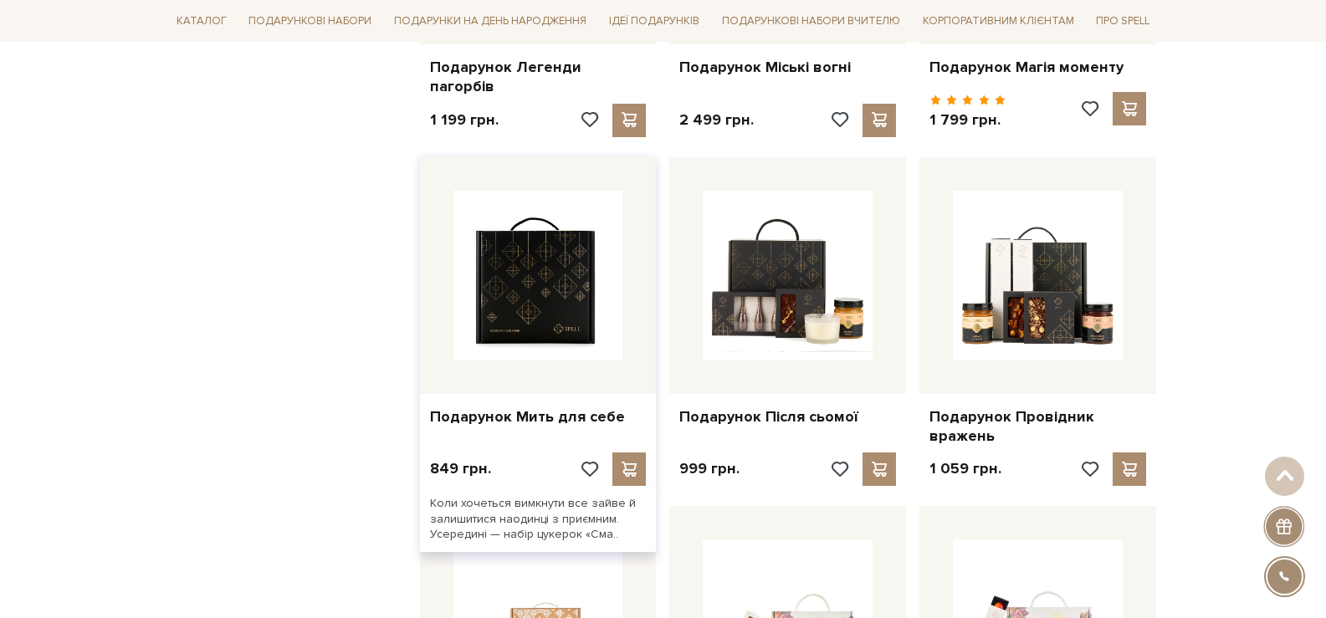
click at [549, 301] on img at bounding box center [539, 276] width 170 height 170
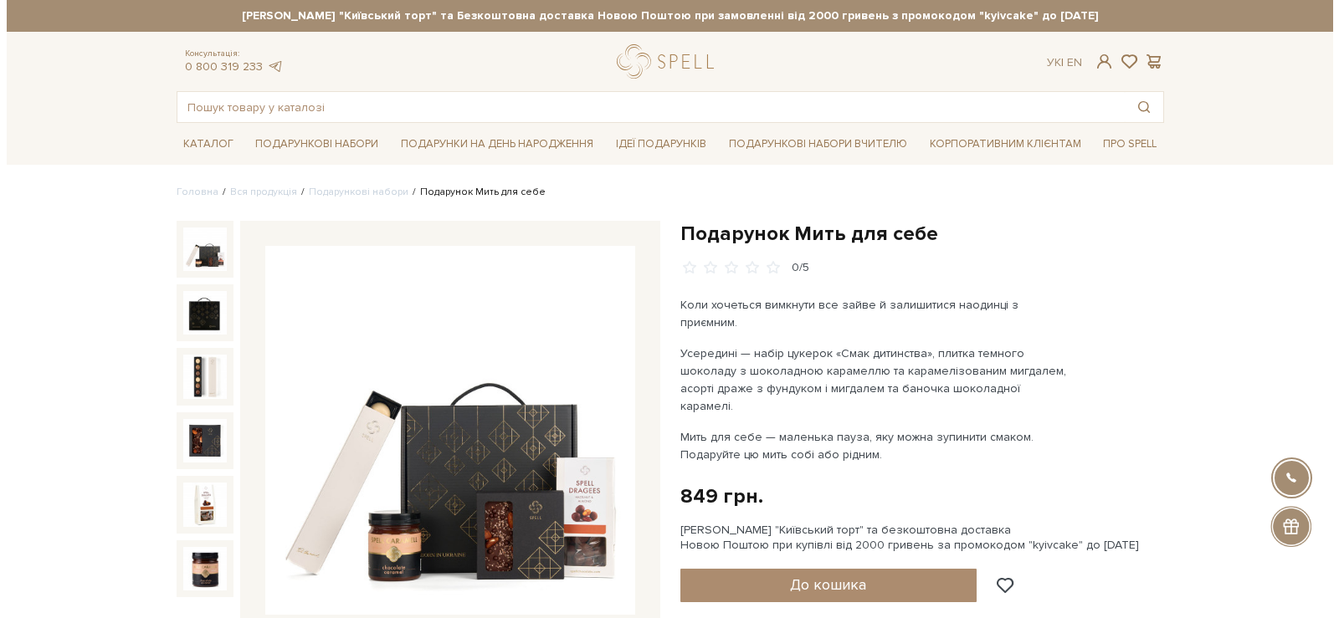
scroll to position [167, 0]
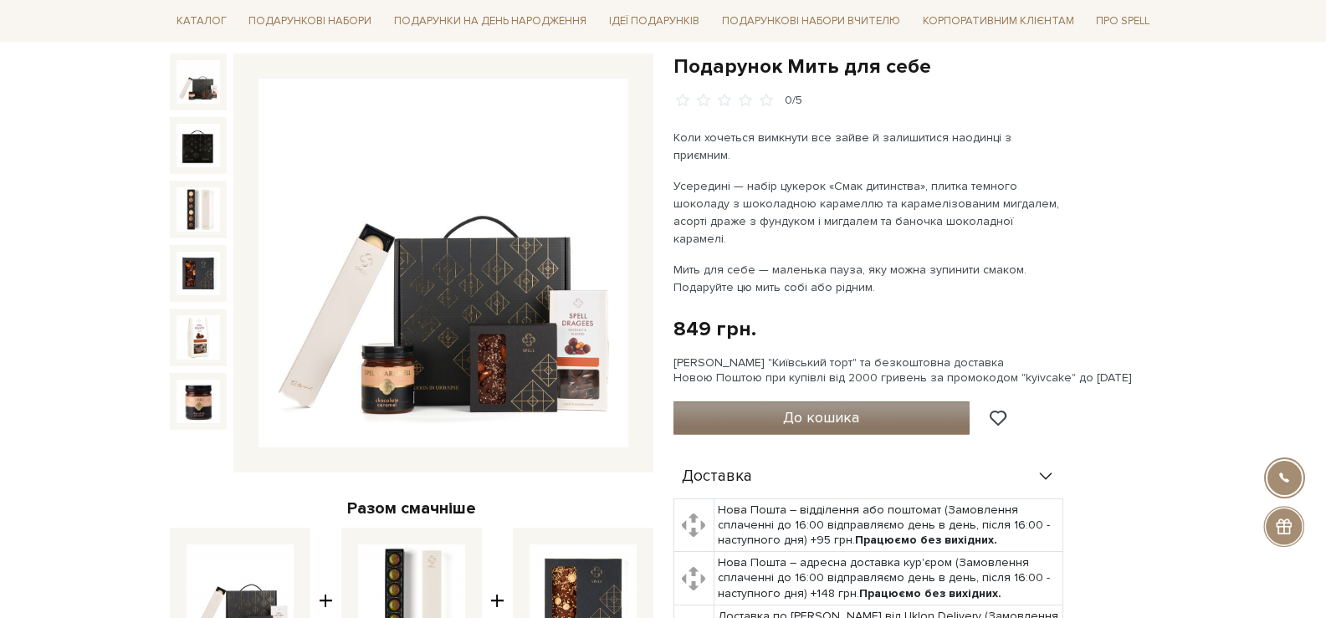
click at [823, 408] on span "До кошика" at bounding box center [821, 417] width 76 height 18
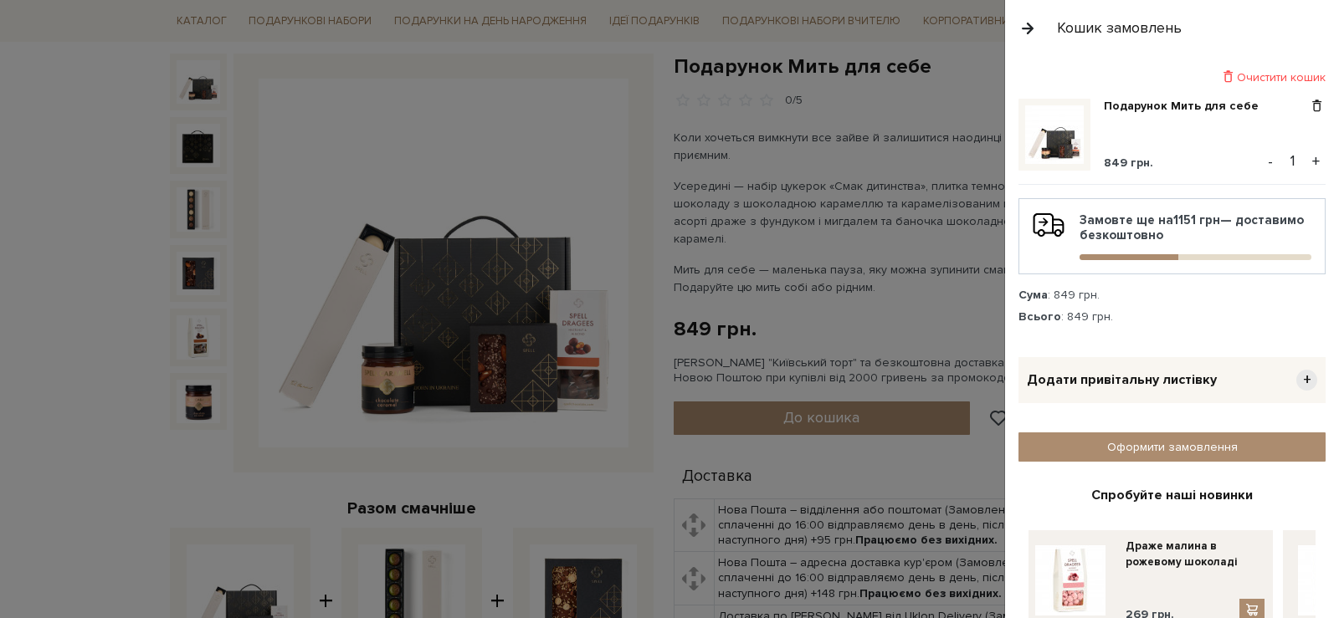
scroll to position [79, 0]
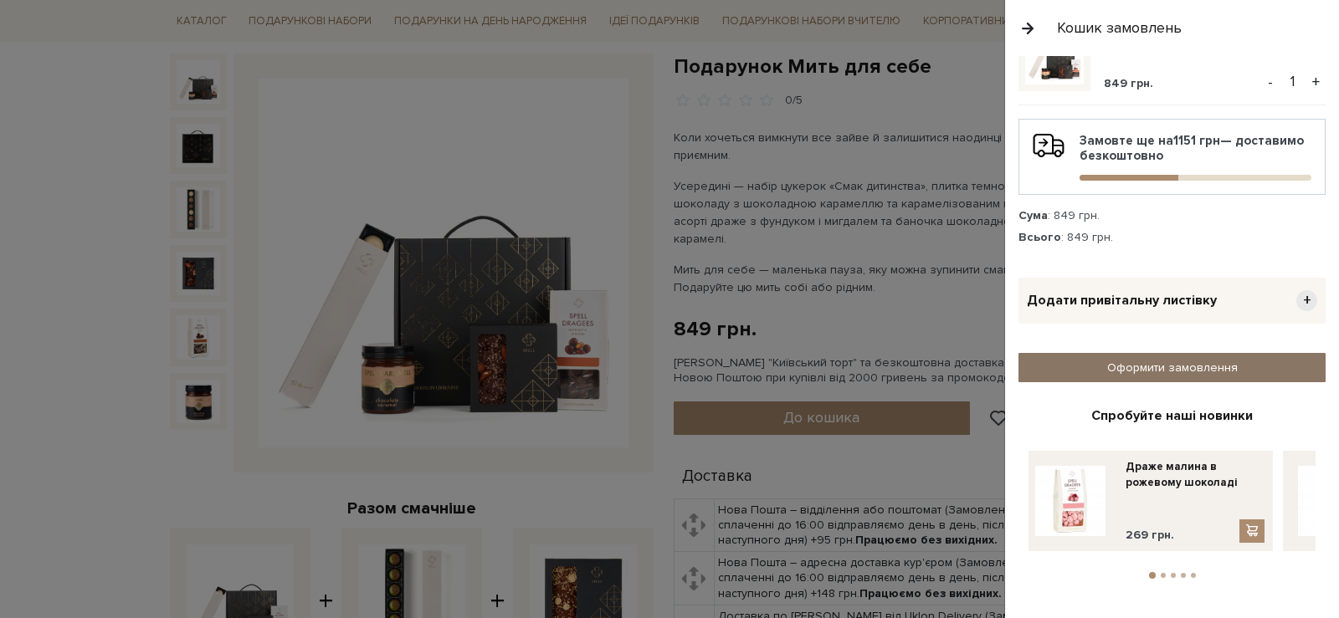
click at [1121, 377] on link "Оформити замовлення" at bounding box center [1171, 367] width 307 height 29
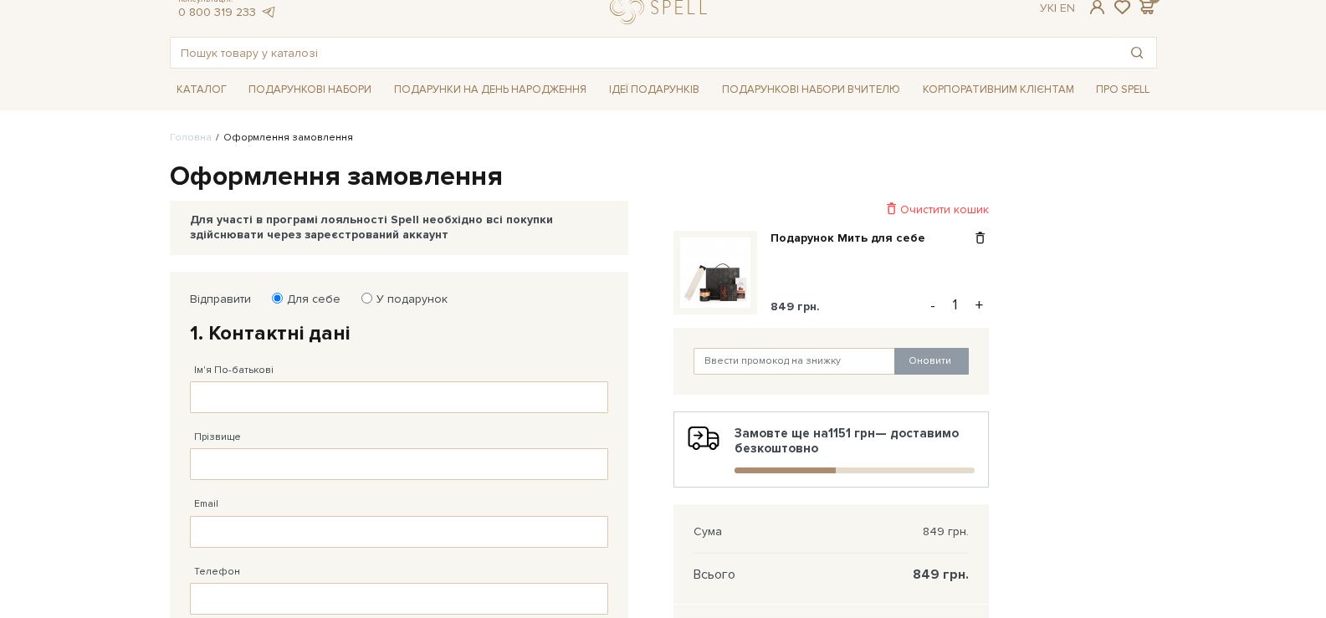
scroll to position [84, 0]
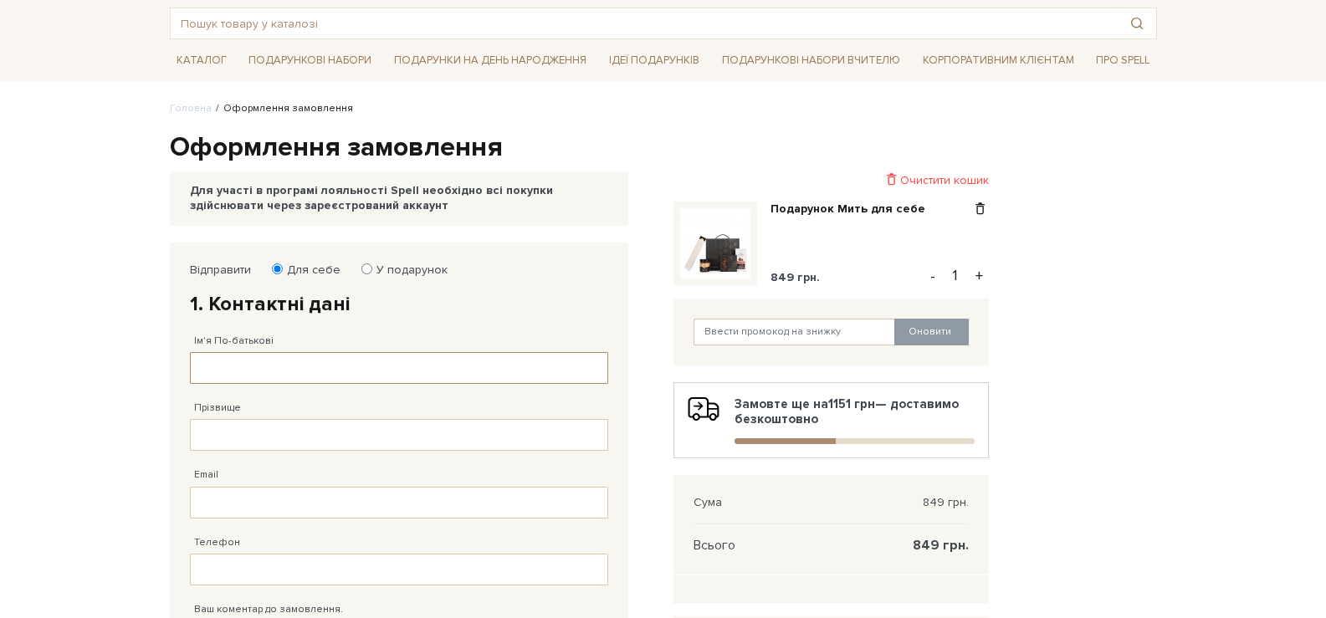
click at [226, 371] on input "Ім'я По-батькові" at bounding box center [399, 368] width 418 height 32
type input "[PERSON_NAME]"
type input "[EMAIL_ADDRESS][DOMAIN_NAME]"
type input "38 (050) 670 58 45"
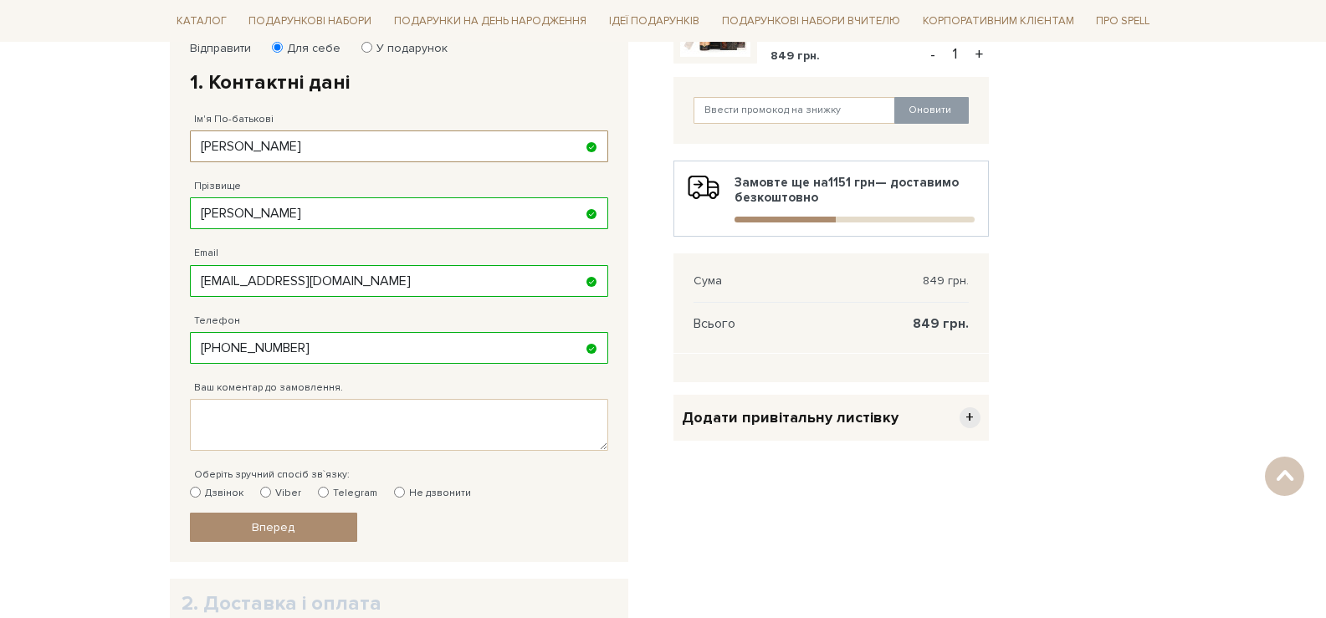
scroll to position [335, 0]
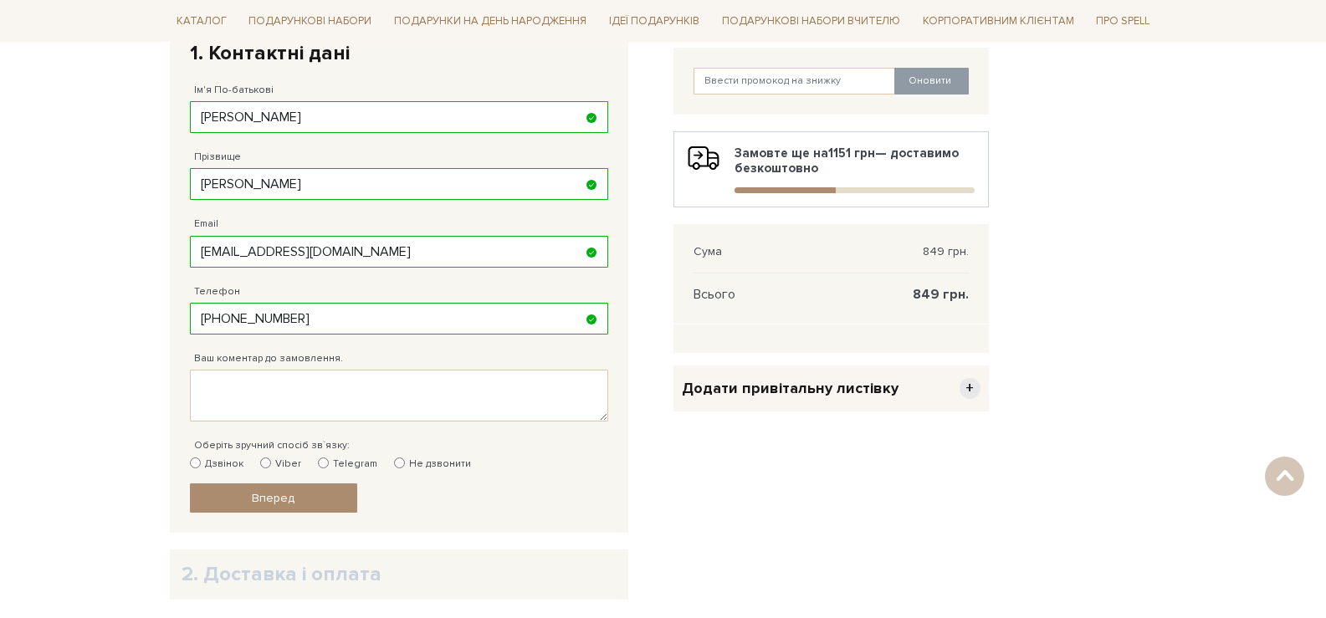
click at [260, 466] on input "Viber" at bounding box center [265, 463] width 11 height 11
radio input "true"
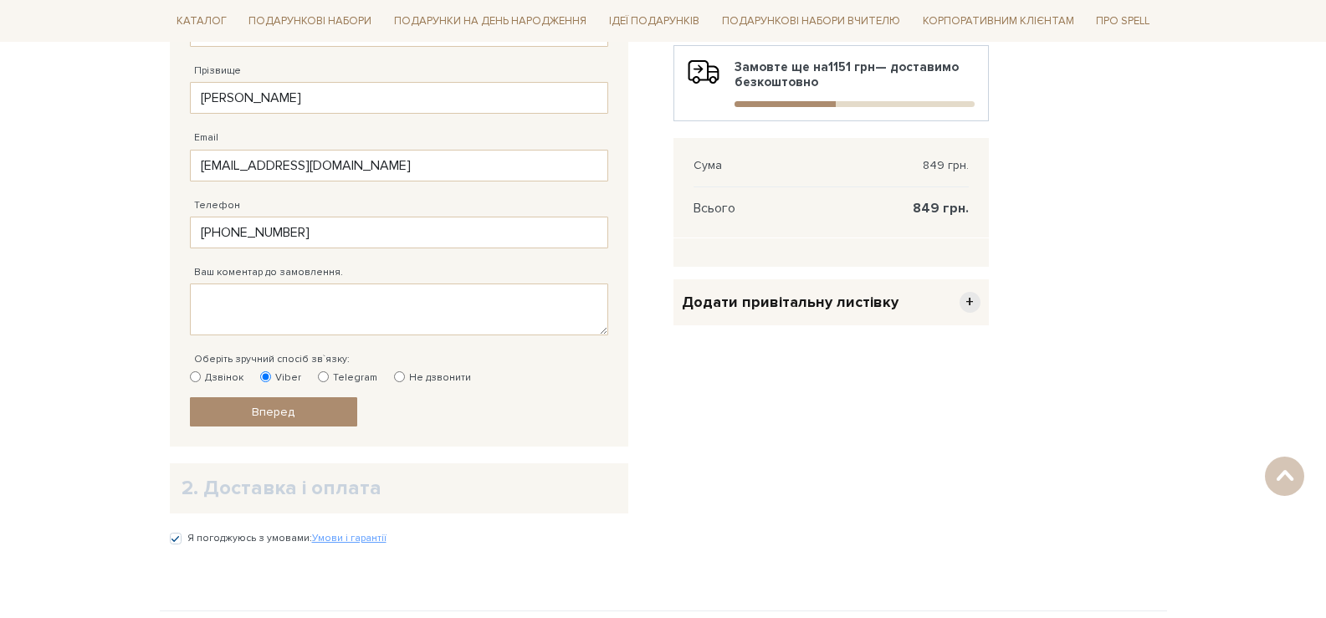
scroll to position [418, 0]
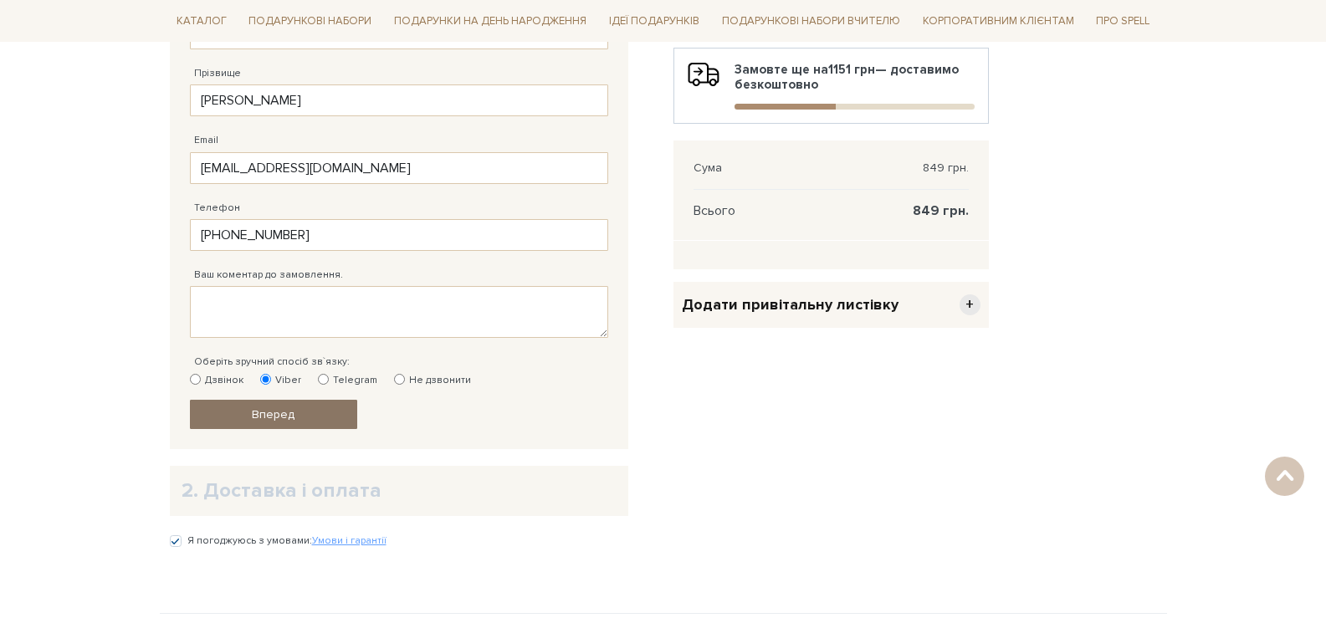
click at [299, 418] on link "Вперед" at bounding box center [273, 414] width 167 height 29
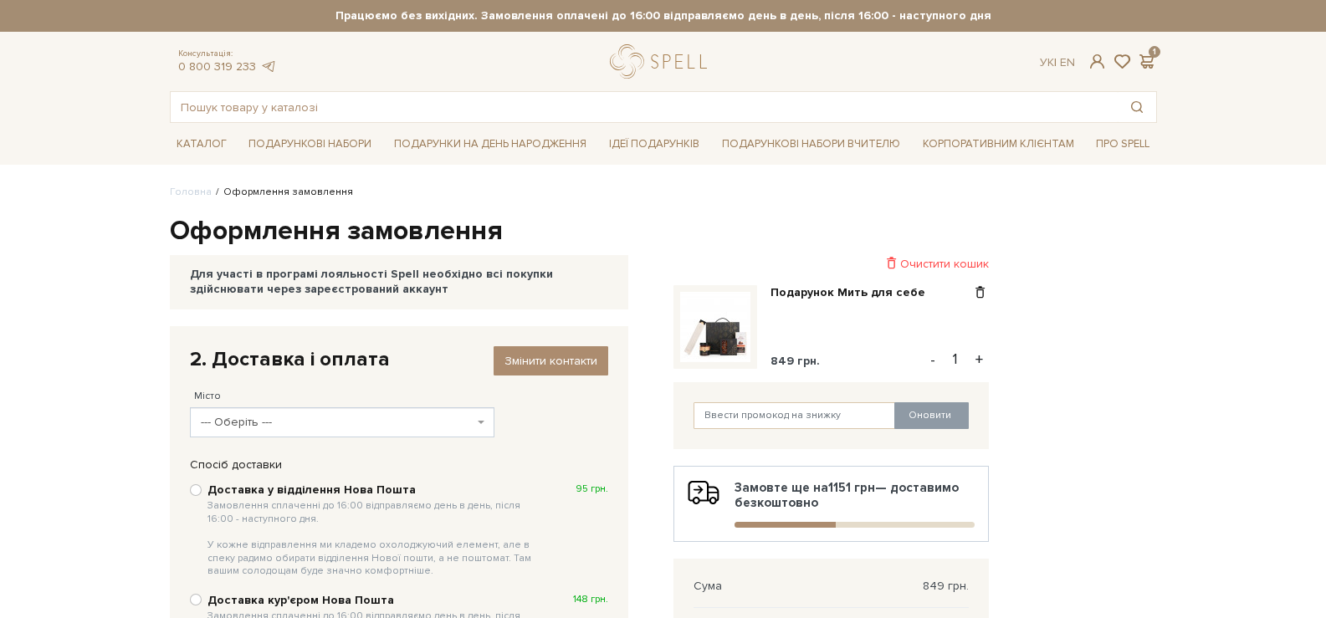
click at [479, 422] on b at bounding box center [481, 422] width 7 height 3
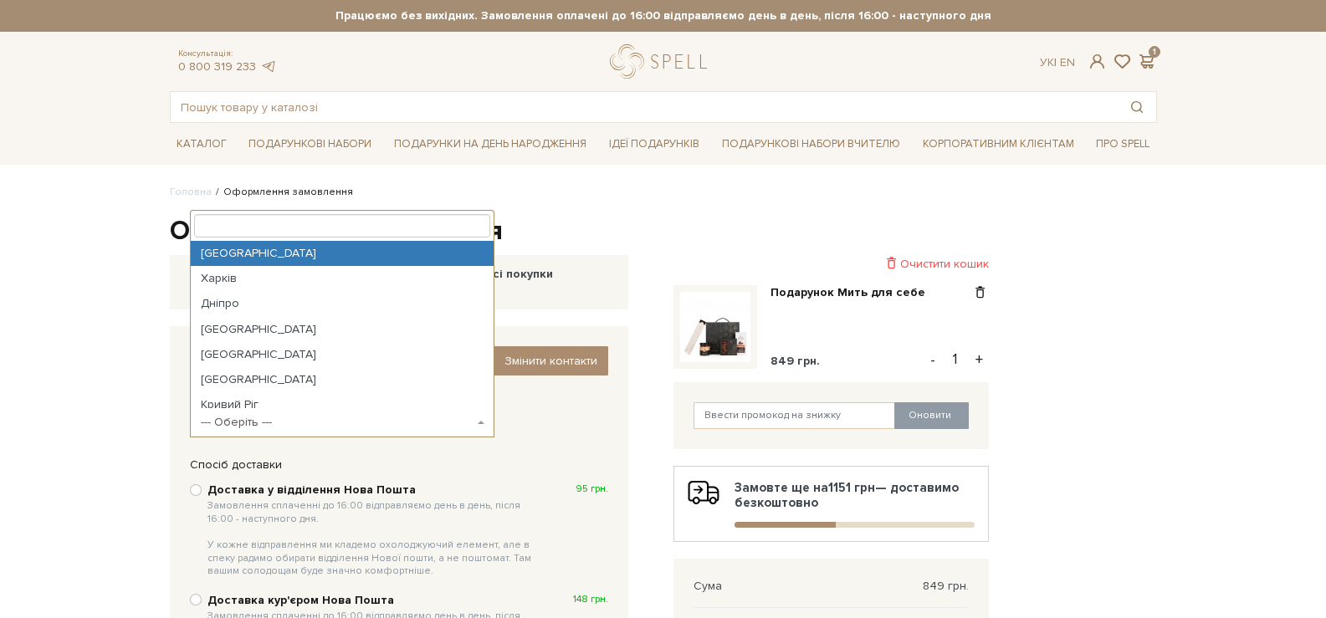
click at [233, 228] on input "search" at bounding box center [342, 225] width 297 height 23
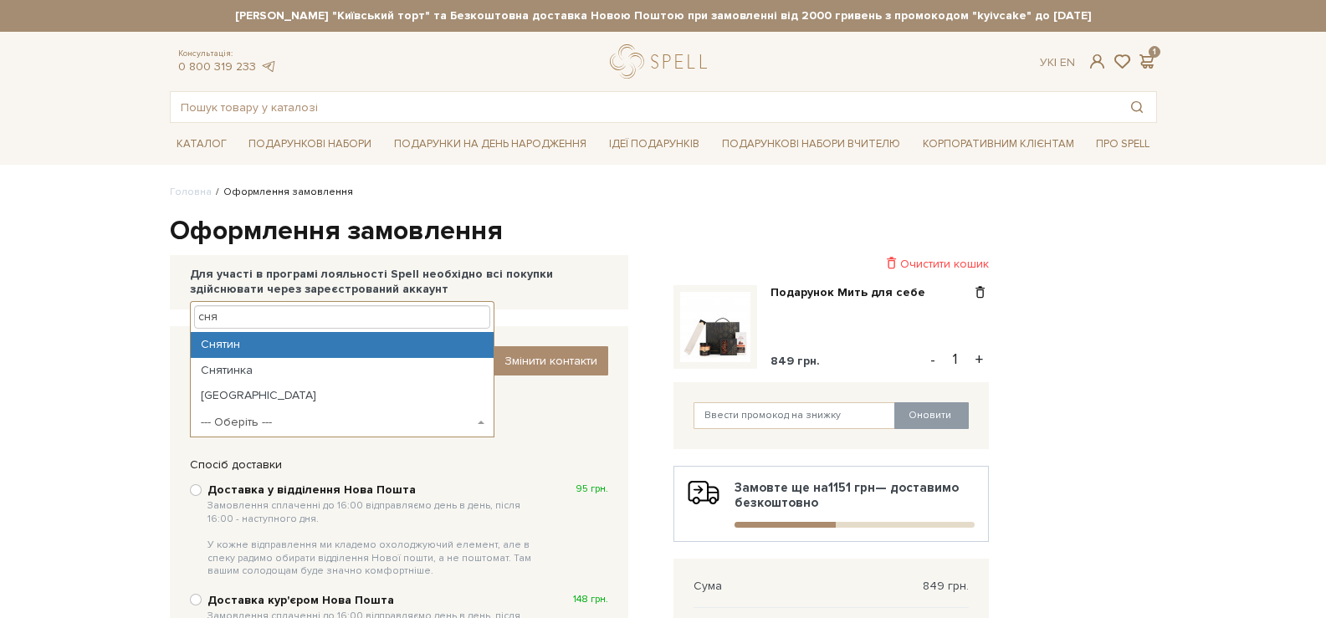
type input "сня"
select select "Снятин"
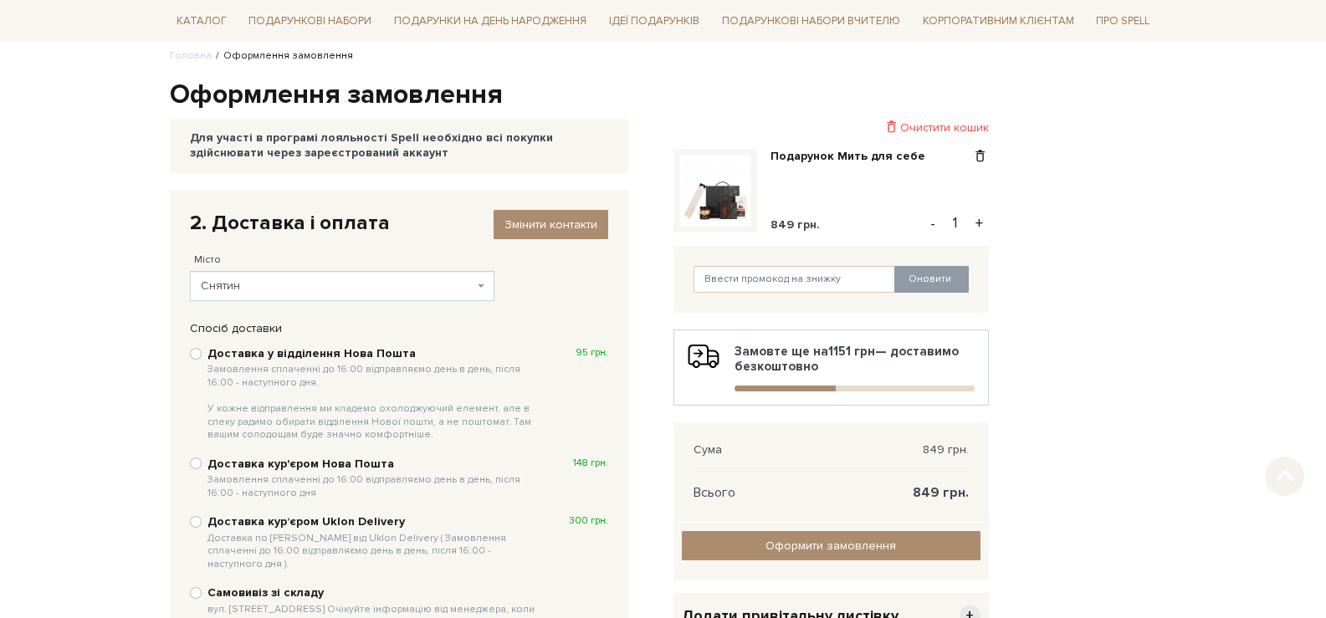
scroll to position [167, 0]
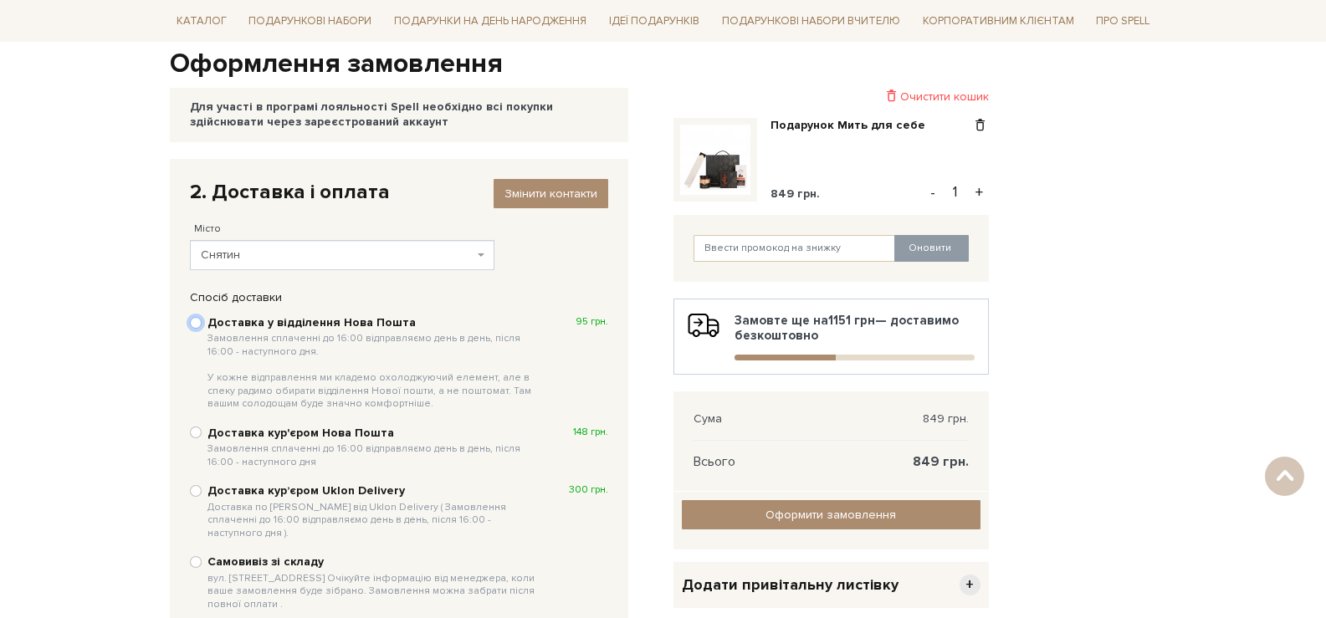
click at [196, 324] on input "Доставка у відділення Нова Пошта Замовлення сплаченні до 16:00 відправляємо ден…" at bounding box center [196, 323] width 12 height 12
radio input "true"
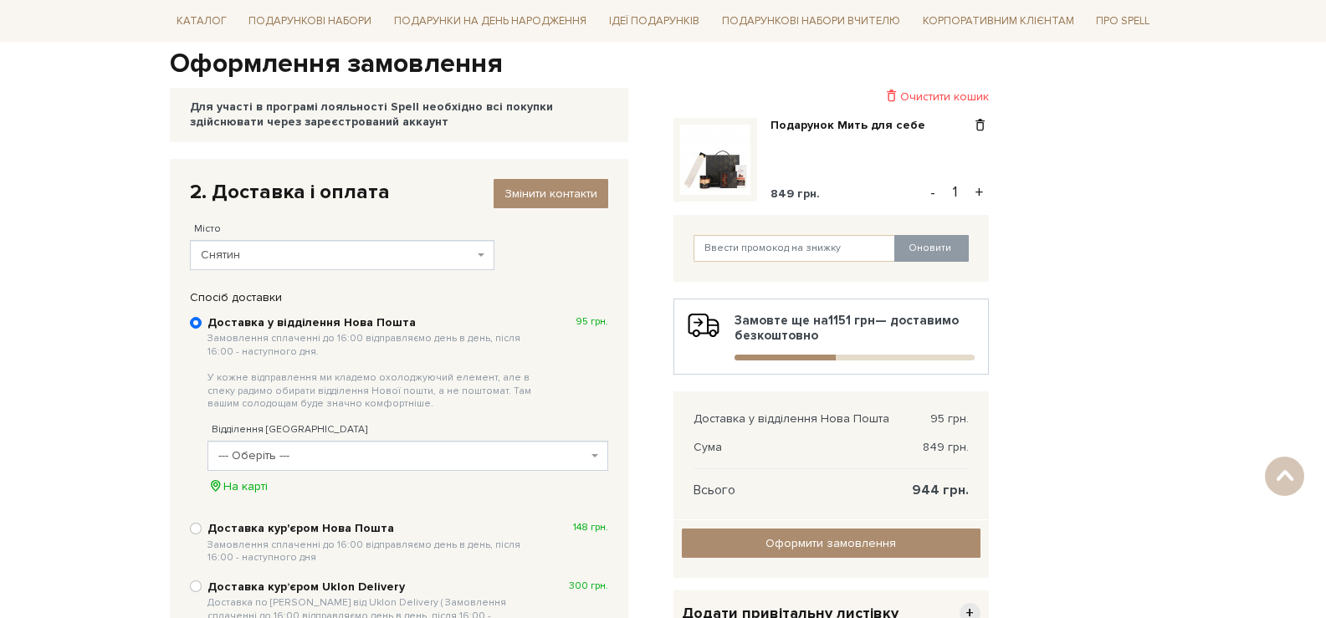
scroll to position [251, 0]
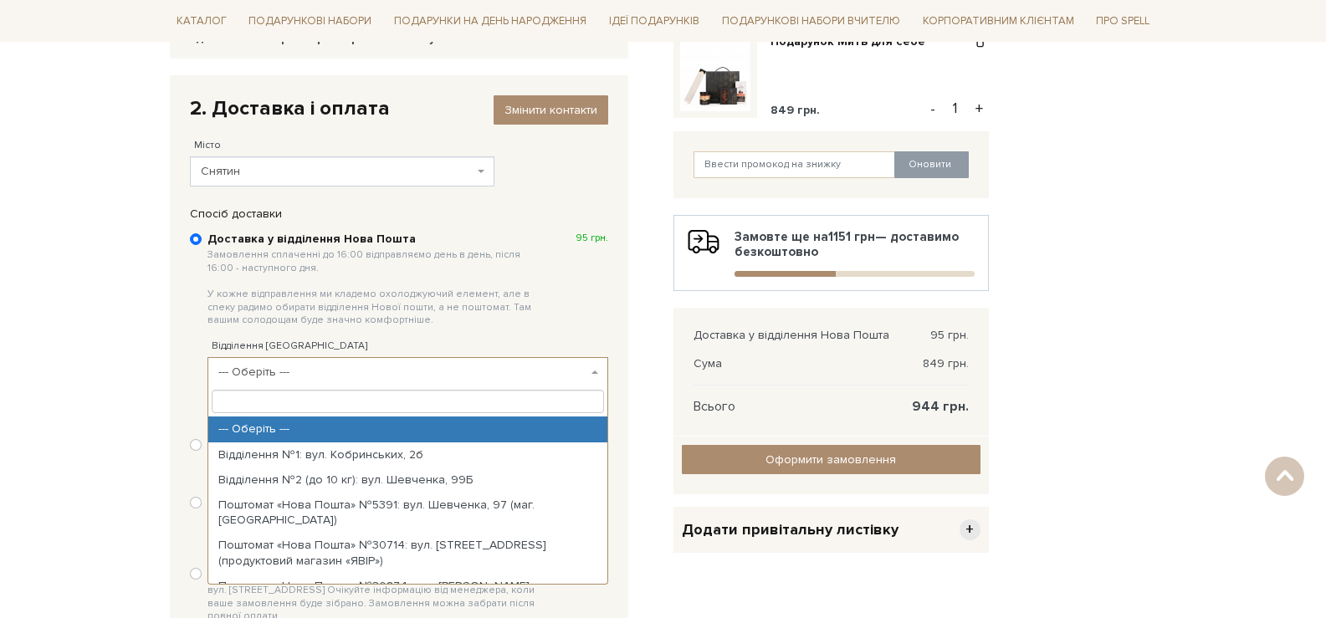
click at [589, 373] on span "--- Оберіть ---" at bounding box center [408, 372] width 401 height 30
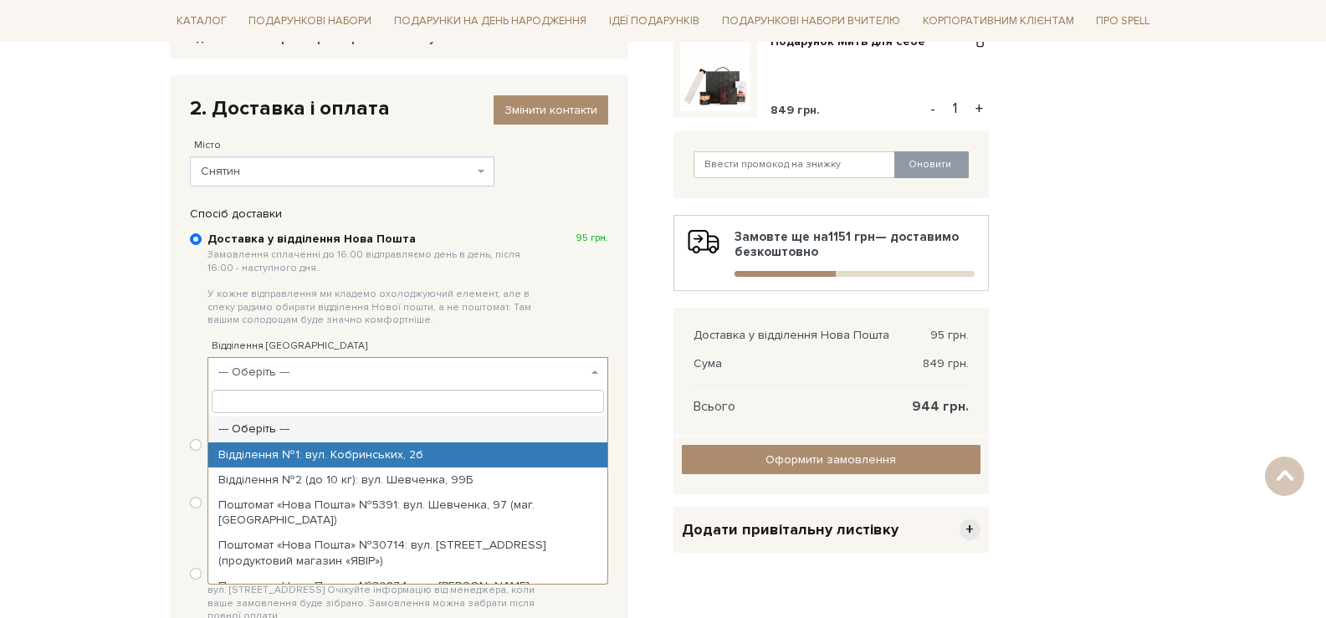
select select "Відділення №1: вул. Кобринських, 2б"
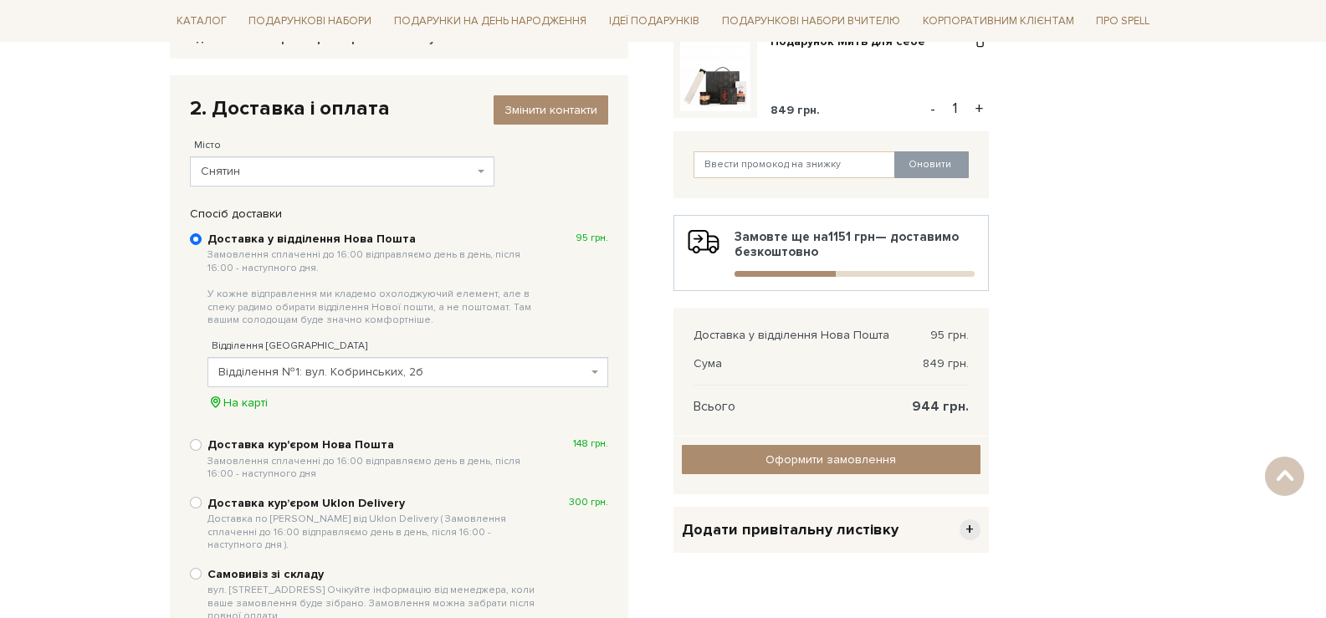
scroll to position [335, 0]
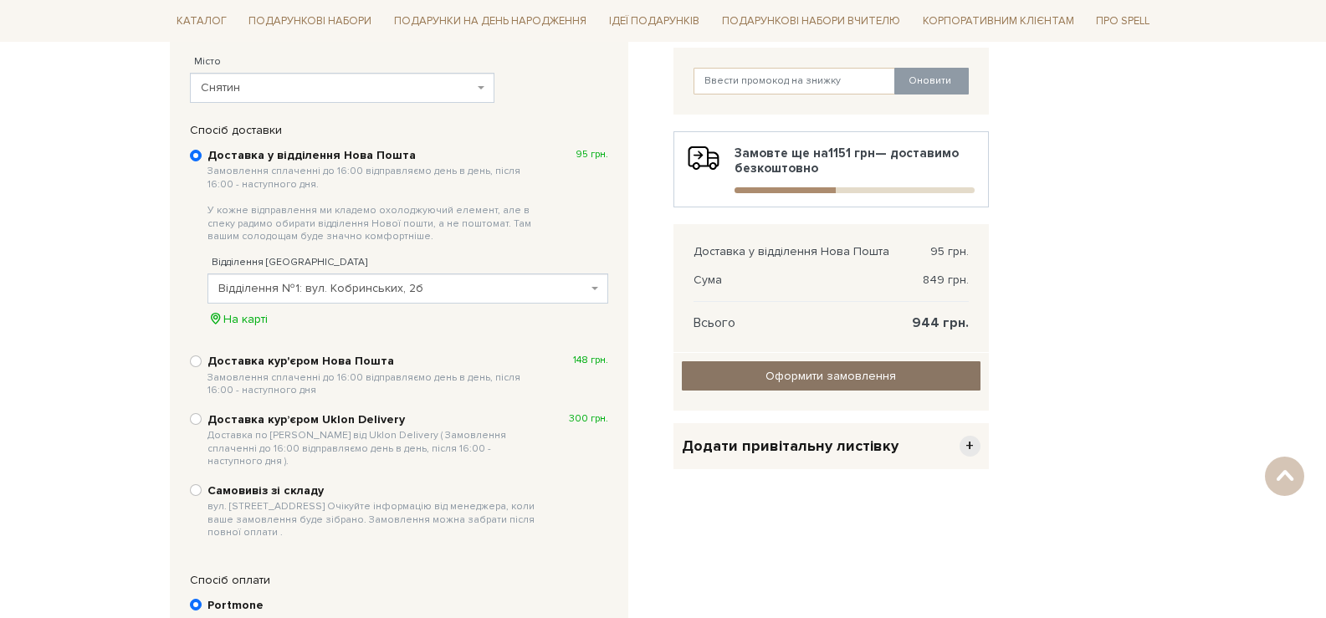
click at [781, 372] on input "Оформити замовлення" at bounding box center [831, 375] width 299 height 29
